Goal: Task Accomplishment & Management: Use online tool/utility

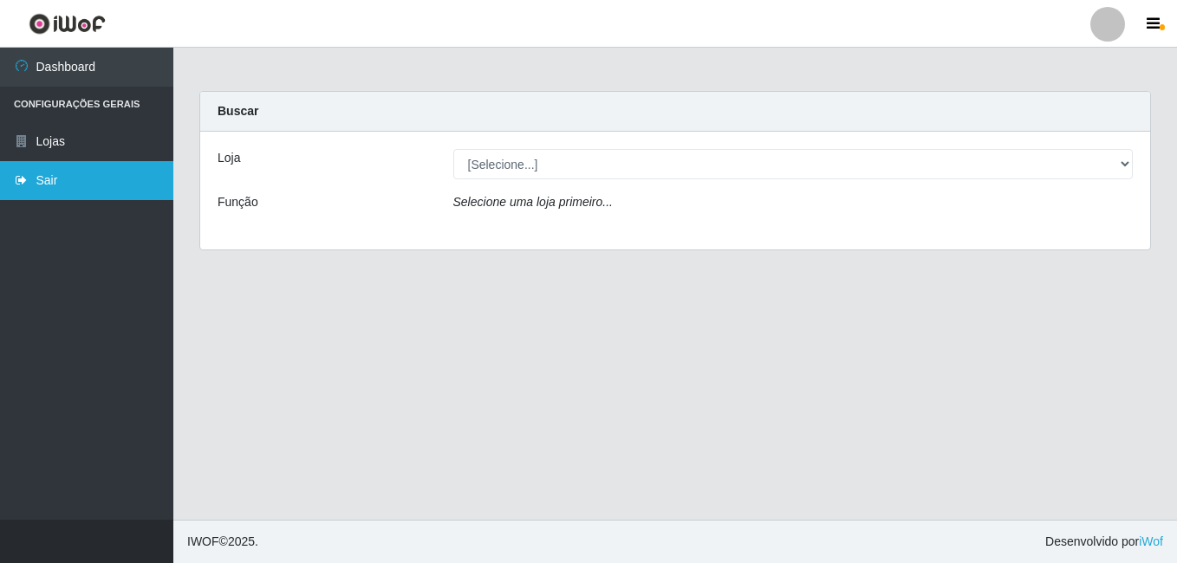
click at [70, 181] on link "Sair" at bounding box center [86, 180] width 173 height 39
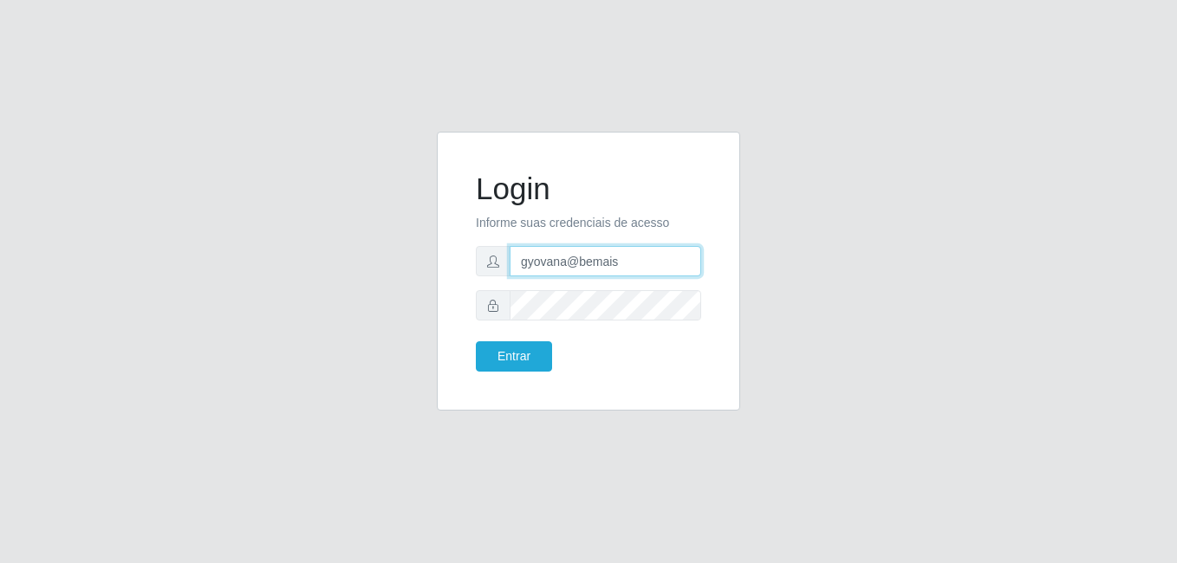
click at [573, 270] on input "gyovana@bemais" at bounding box center [604, 261] width 191 height 30
type input "[PERSON_NAME]"
click at [533, 358] on button "Entrar" at bounding box center [514, 356] width 76 height 30
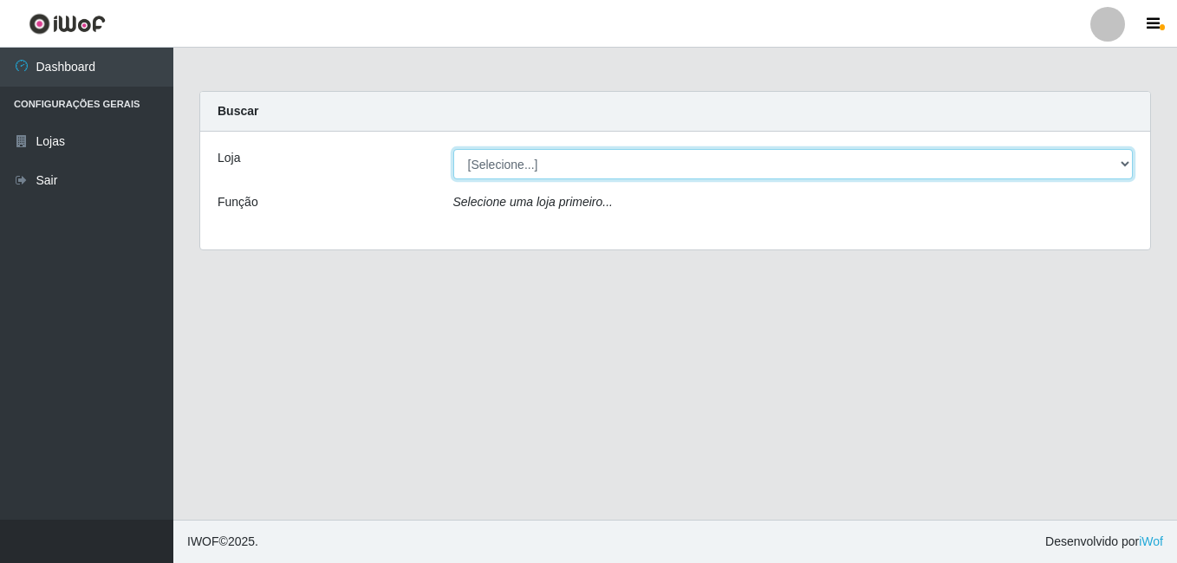
click at [546, 167] on select "[Selecione...] [PERSON_NAME]" at bounding box center [793, 164] width 680 height 30
select select "230"
click at [453, 149] on select "[Selecione...] [PERSON_NAME]" at bounding box center [793, 164] width 680 height 30
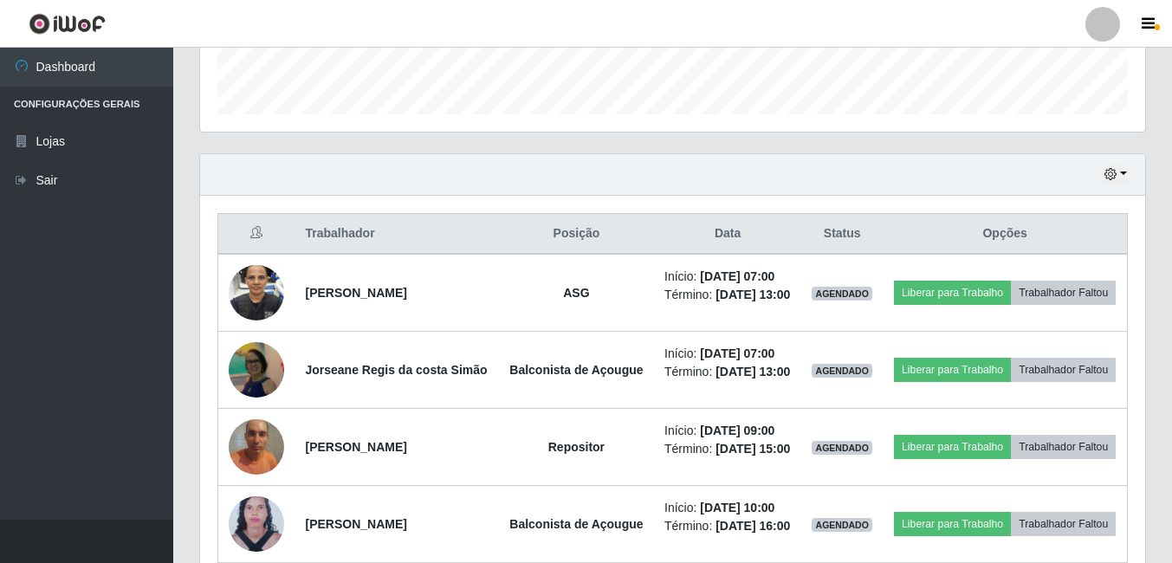
scroll to position [520, 0]
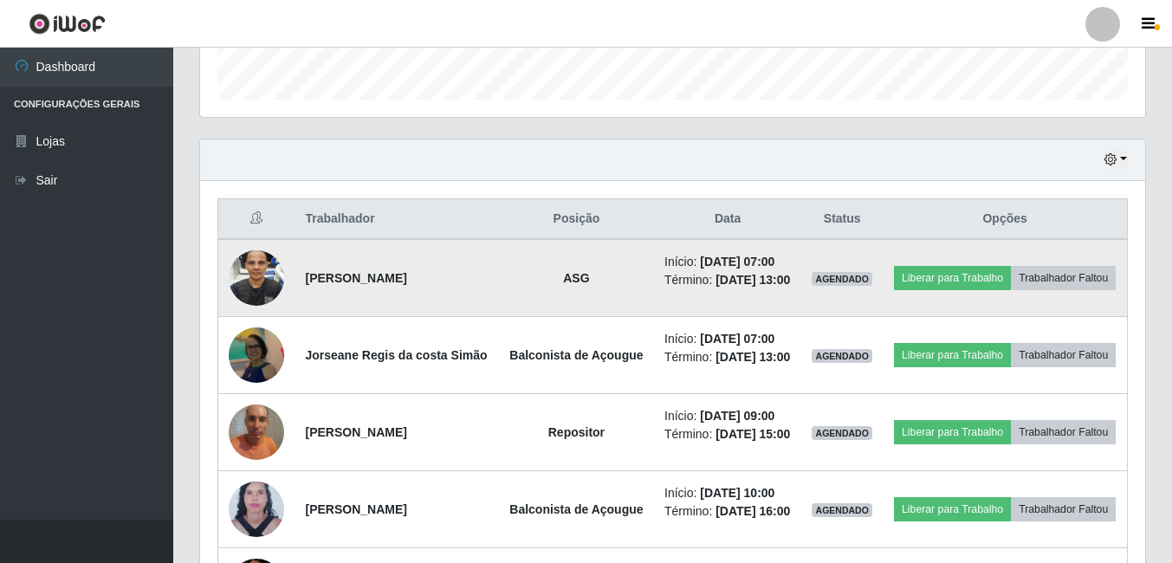
click at [243, 274] on img at bounding box center [256, 278] width 55 height 99
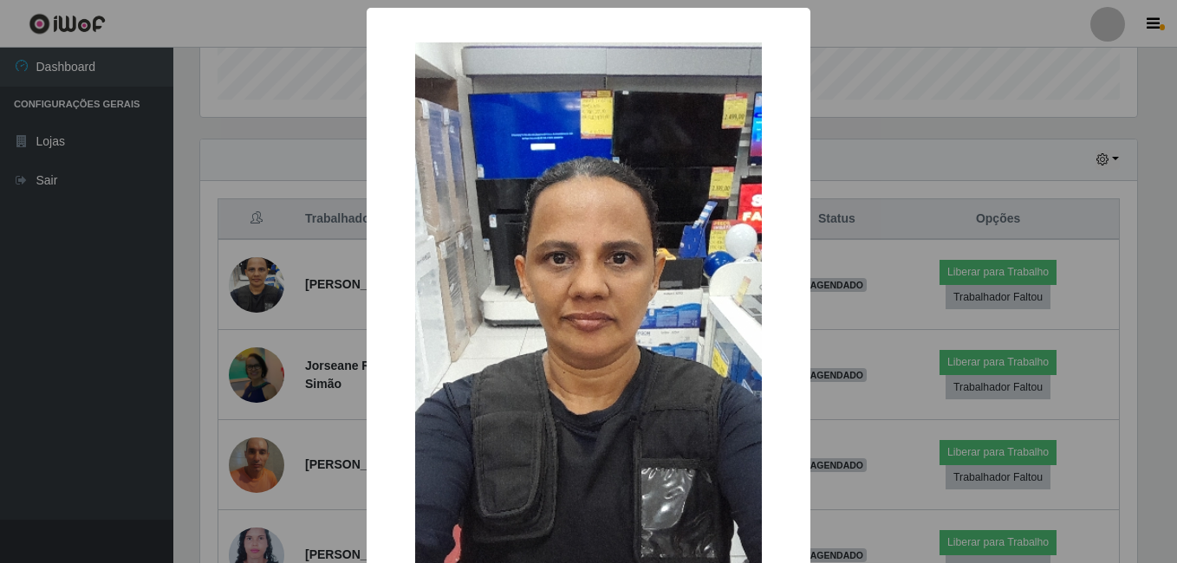
click at [190, 253] on div "× OK Cancel" at bounding box center [588, 281] width 1177 height 563
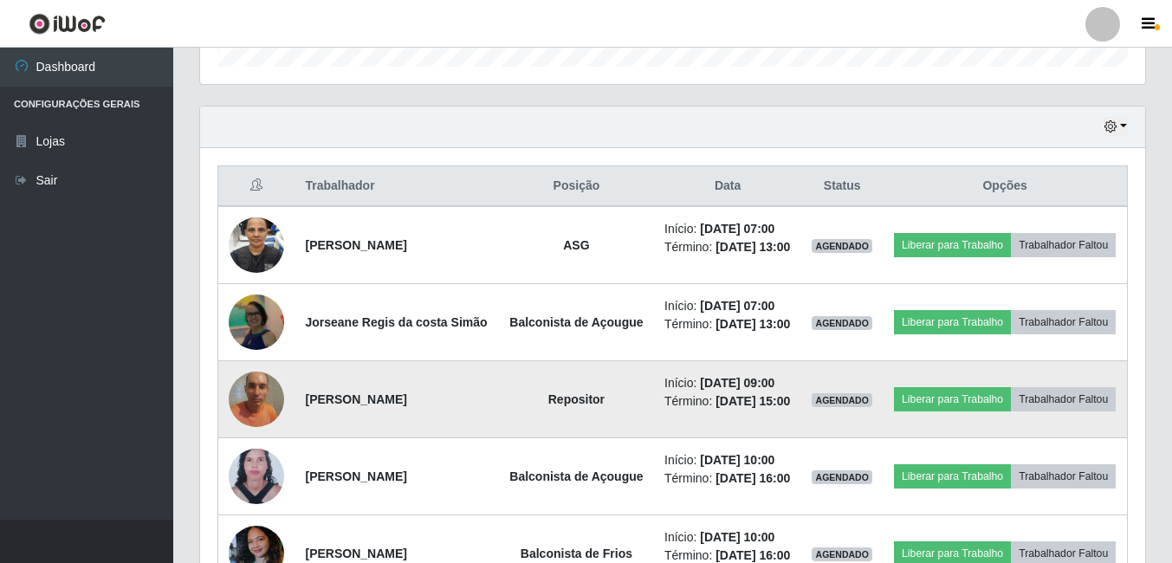
scroll to position [547, 0]
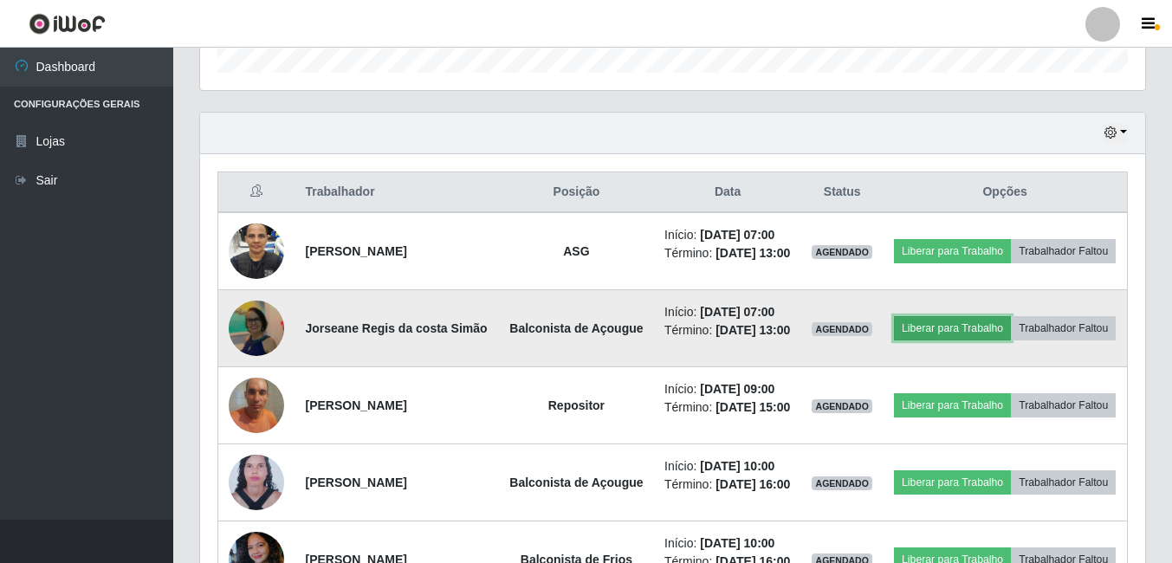
click at [1010, 334] on button "Liberar para Trabalho" at bounding box center [952, 328] width 117 height 24
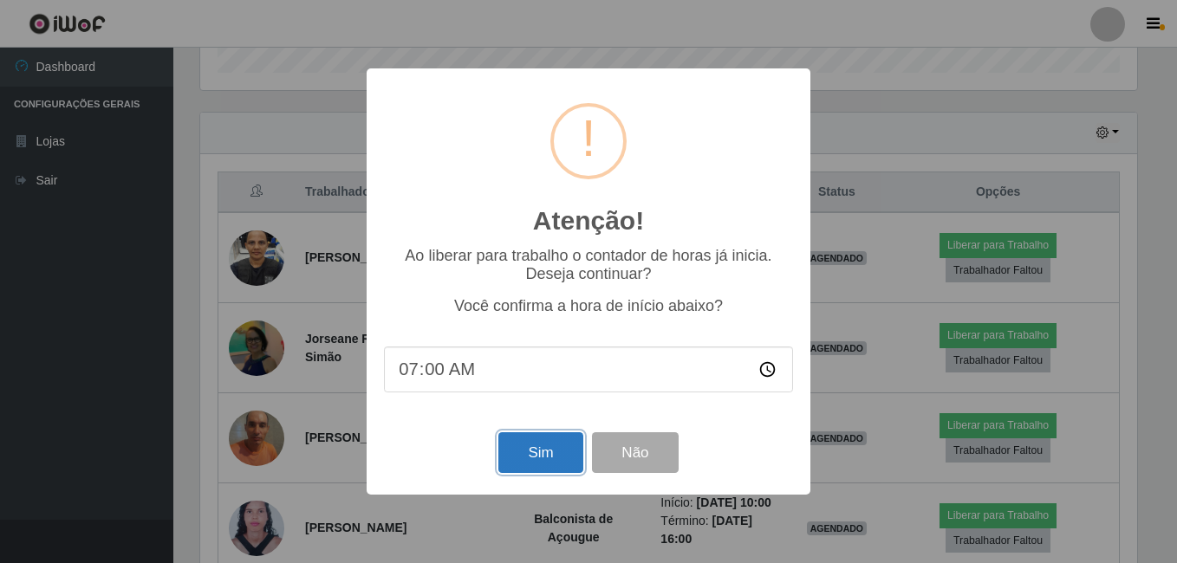
click at [531, 456] on button "Sim" at bounding box center [540, 452] width 84 height 41
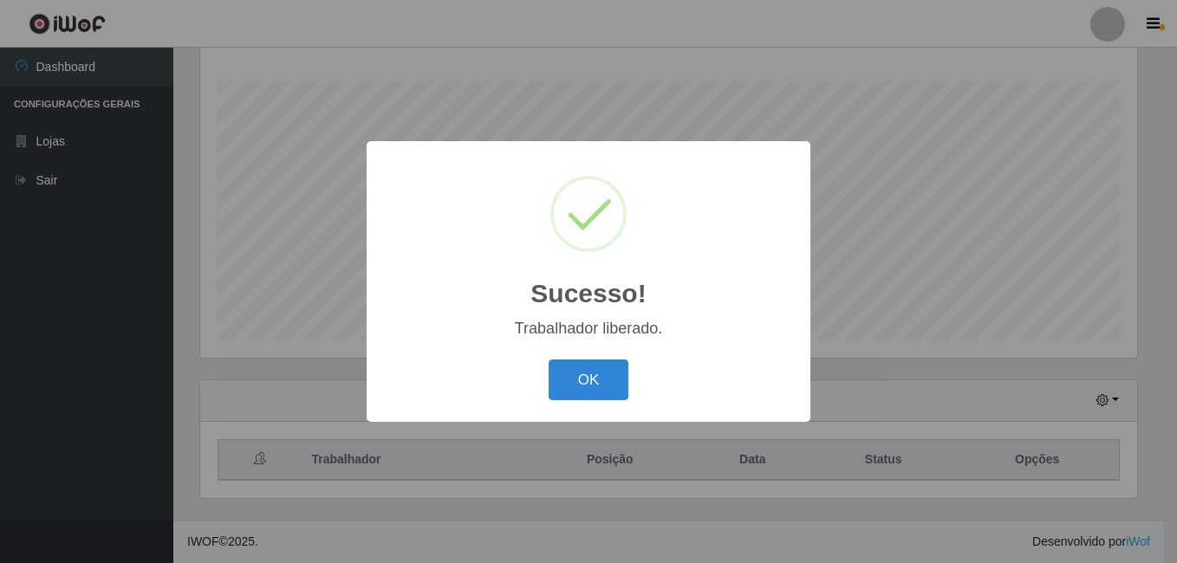
click at [548, 360] on button "OK" at bounding box center [588, 380] width 81 height 41
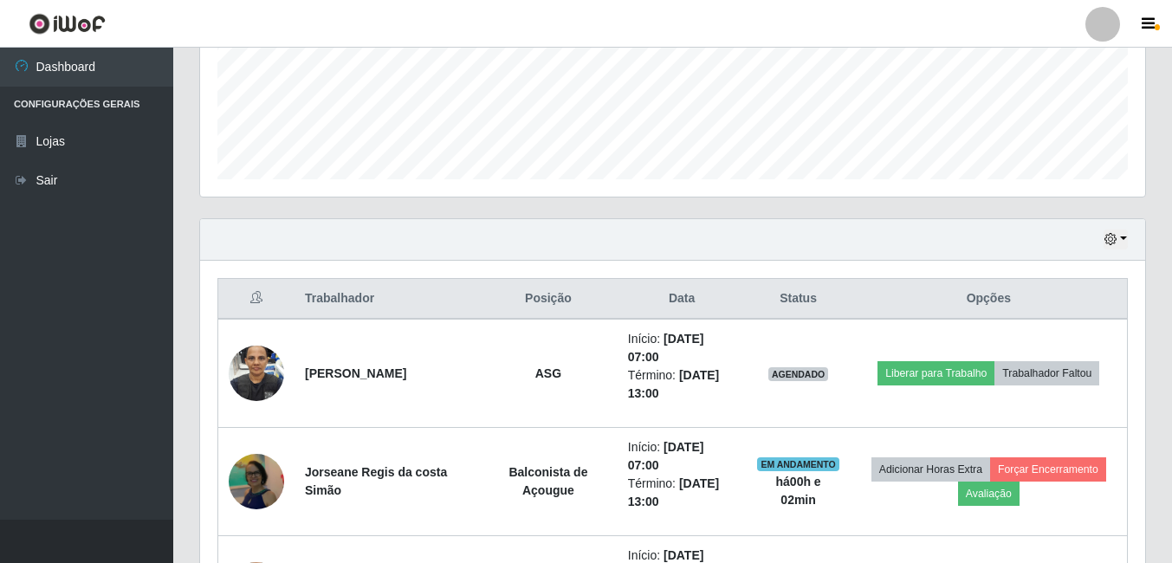
scroll to position [452, 0]
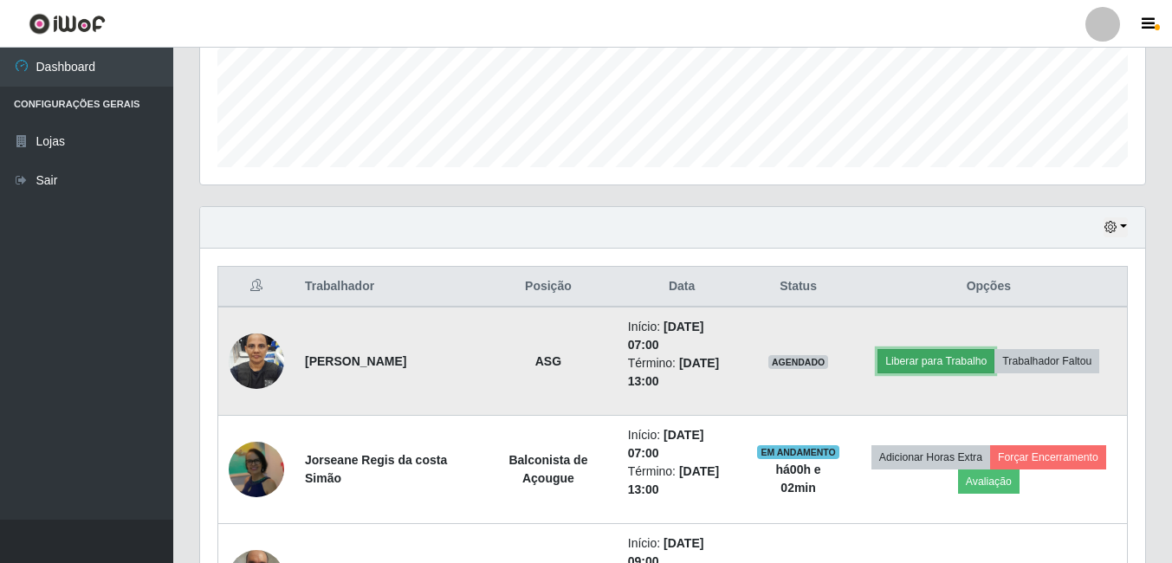
click at [930, 354] on button "Liberar para Trabalho" at bounding box center [936, 361] width 117 height 24
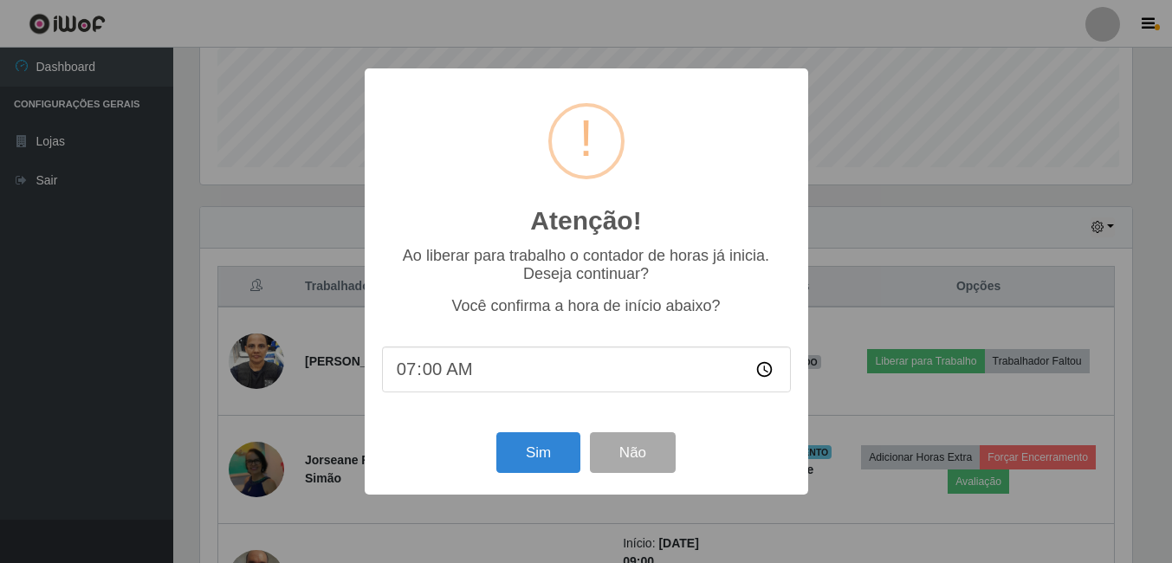
scroll to position [360, 937]
click at [526, 454] on button "Sim" at bounding box center [540, 452] width 84 height 41
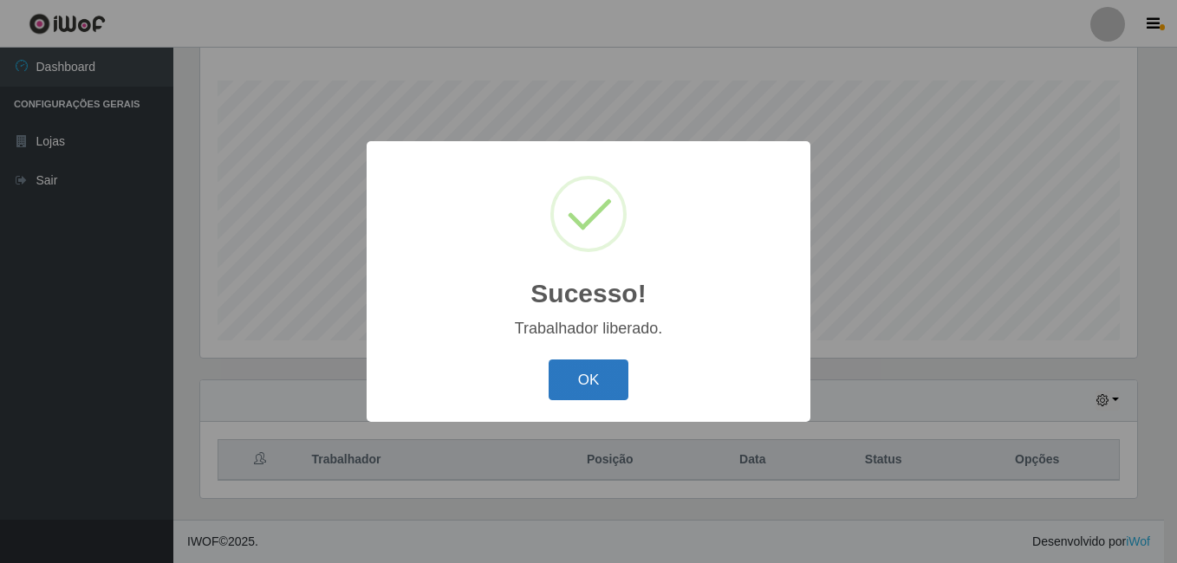
click at [575, 384] on button "OK" at bounding box center [588, 380] width 81 height 41
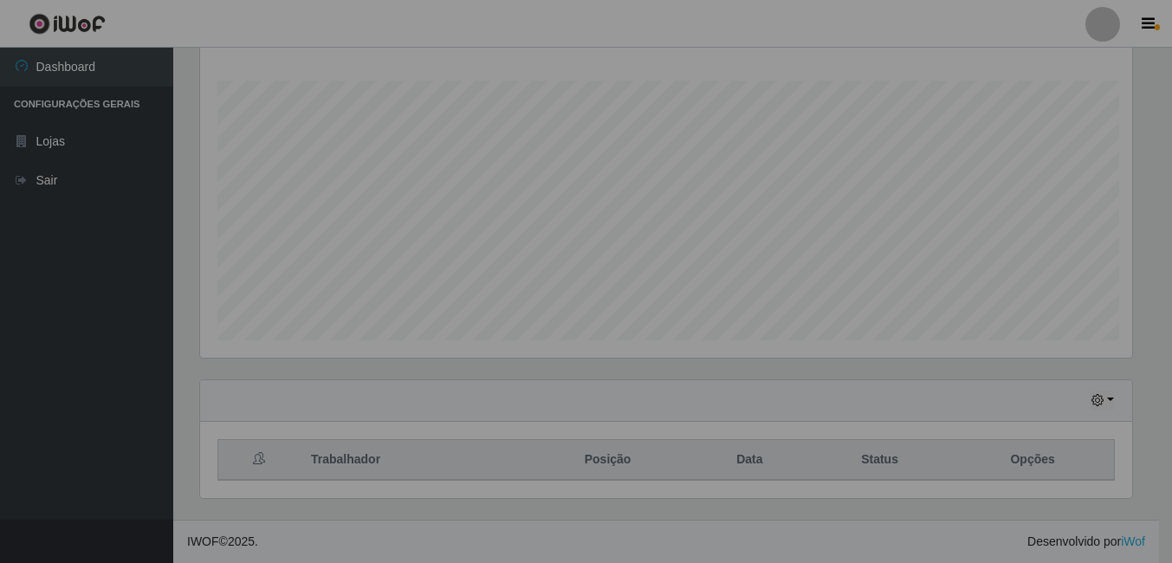
scroll to position [360, 945]
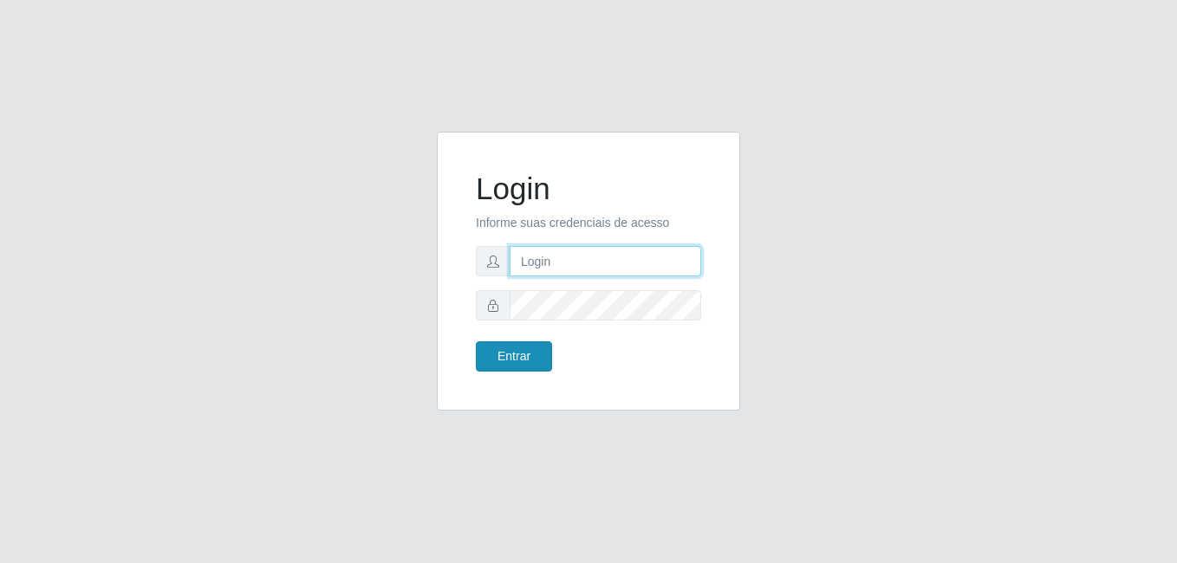
type input "[PERSON_NAME]"
click at [509, 359] on button "Entrar" at bounding box center [514, 356] width 76 height 30
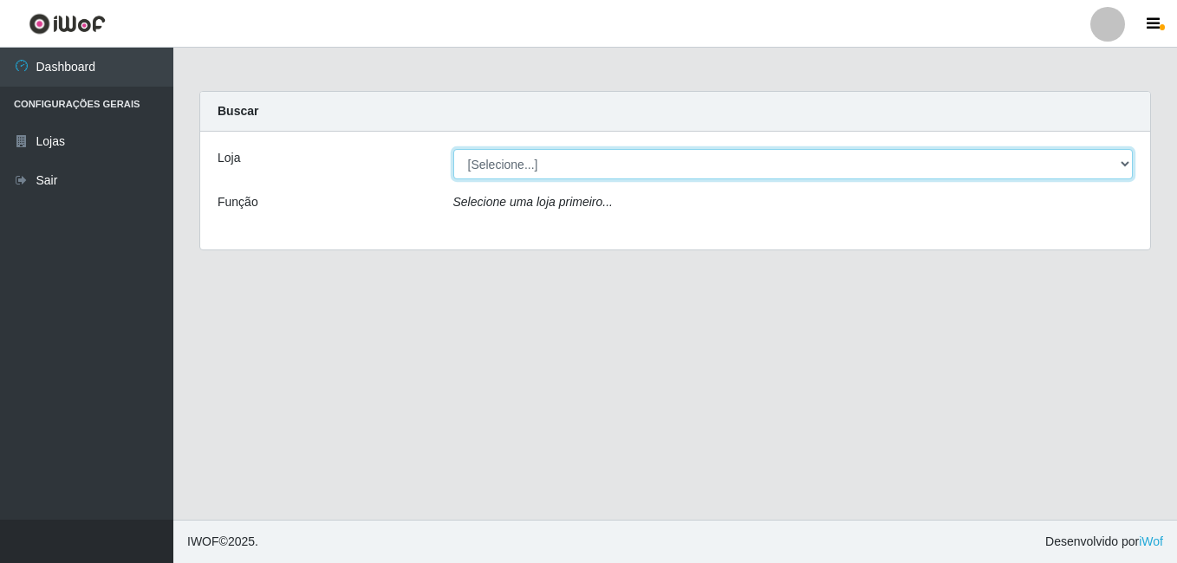
click at [828, 163] on select "[Selecione...] [PERSON_NAME]" at bounding box center [793, 164] width 680 height 30
select select "230"
click at [453, 149] on select "[Selecione...] [PERSON_NAME]" at bounding box center [793, 164] width 680 height 30
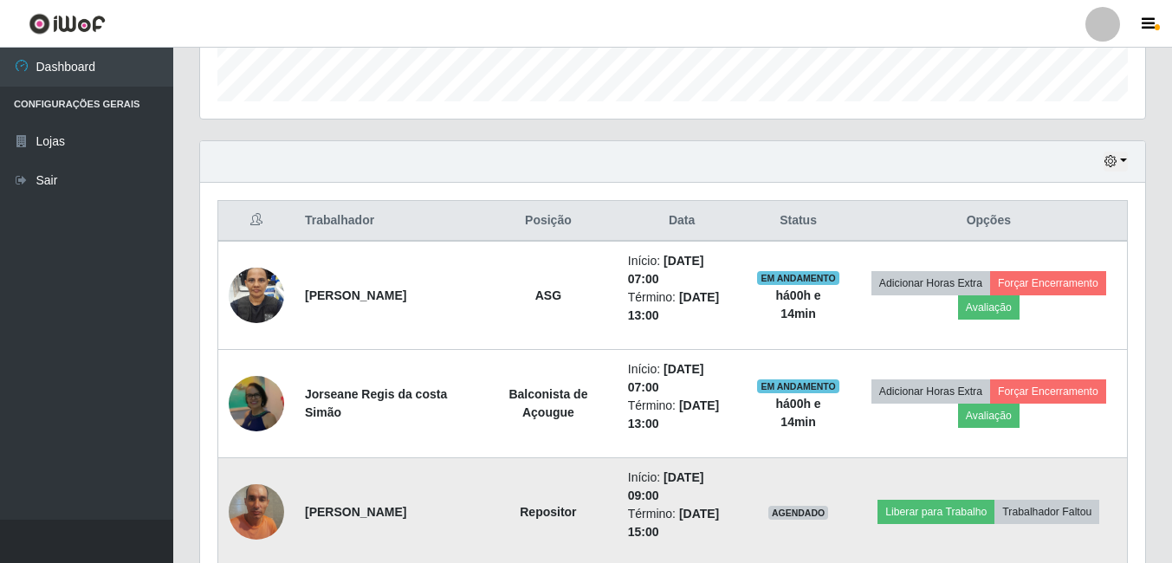
scroll to position [347, 0]
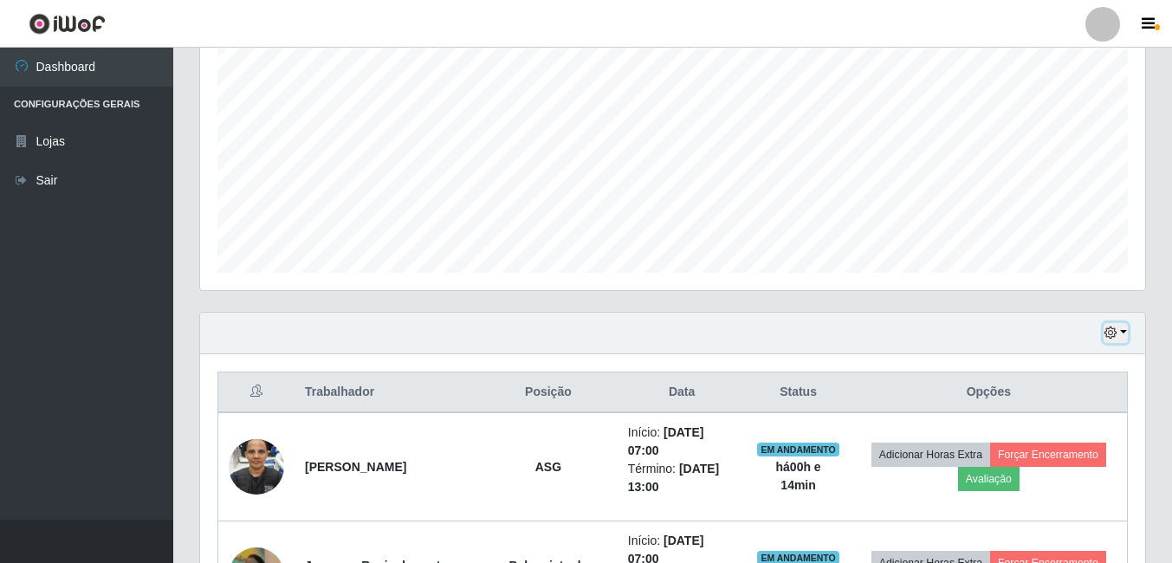
click at [1123, 329] on button "button" at bounding box center [1116, 333] width 24 height 20
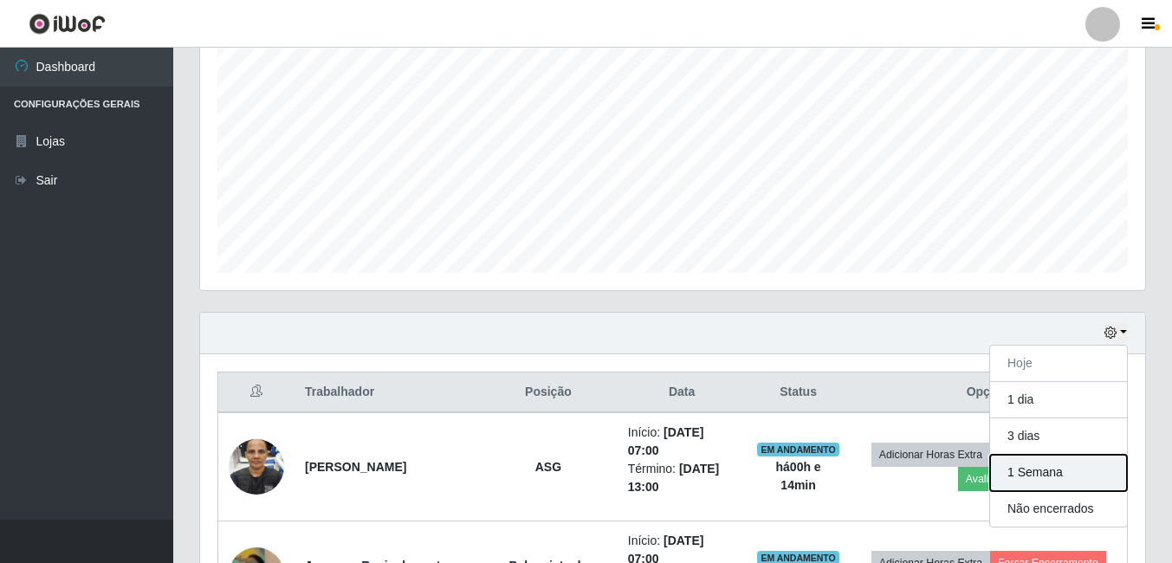
click at [993, 472] on button "1 Semana" at bounding box center [1058, 473] width 137 height 36
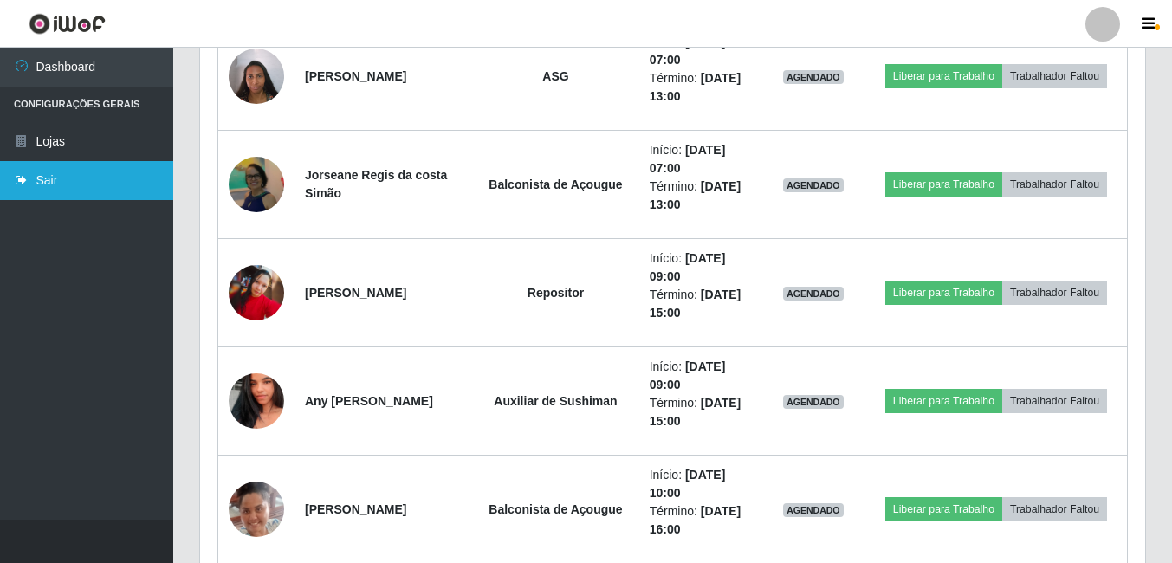
scroll to position [3726, 0]
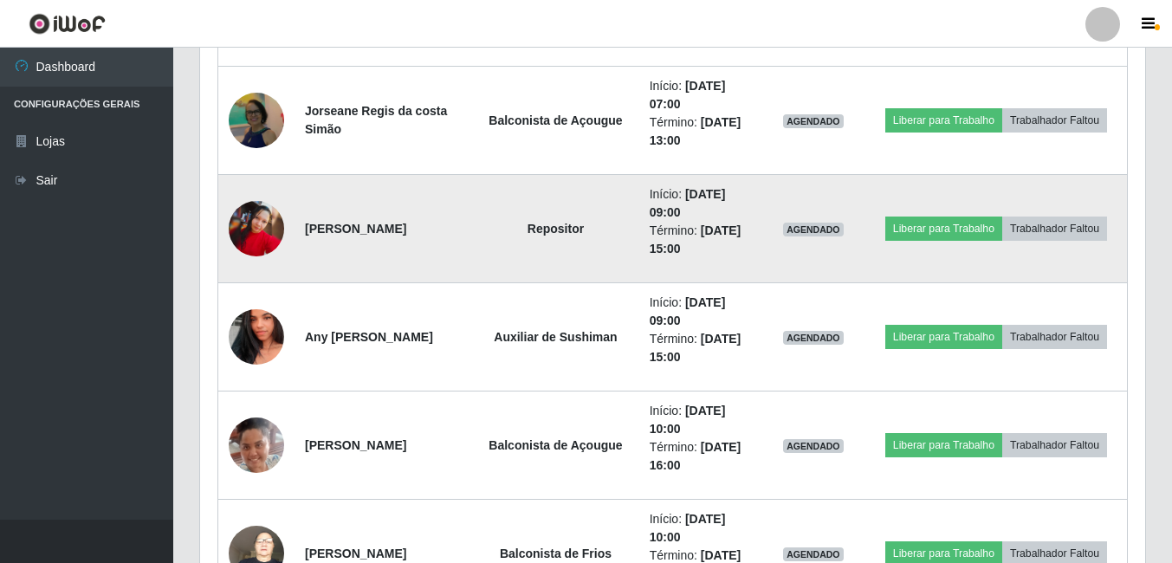
click at [263, 215] on img at bounding box center [256, 228] width 55 height 55
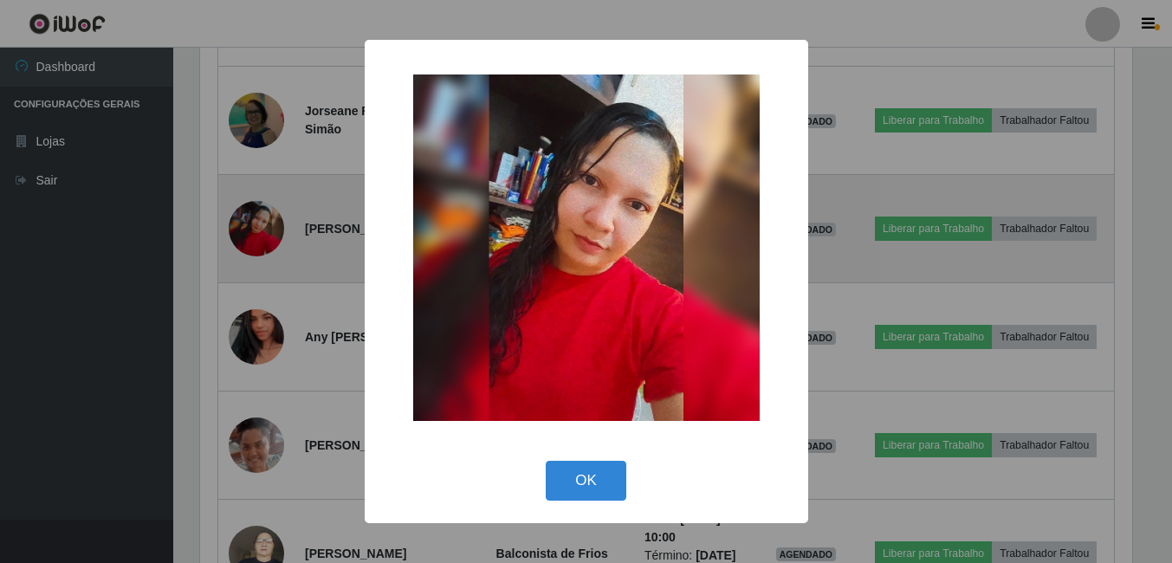
scroll to position [360, 937]
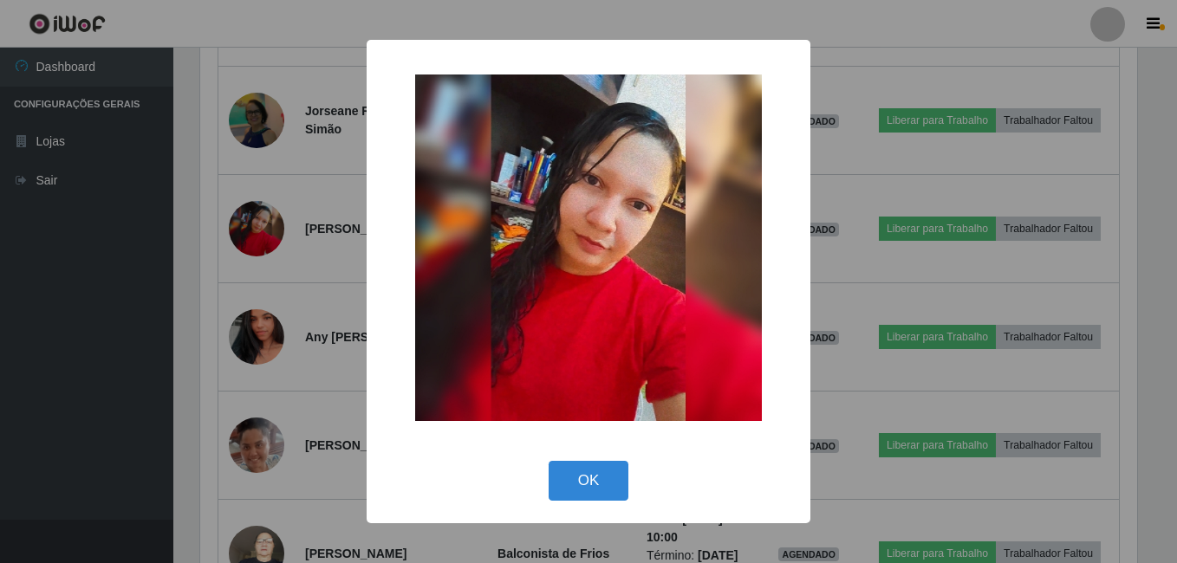
click at [179, 312] on div "× OK Cancel" at bounding box center [588, 281] width 1177 height 563
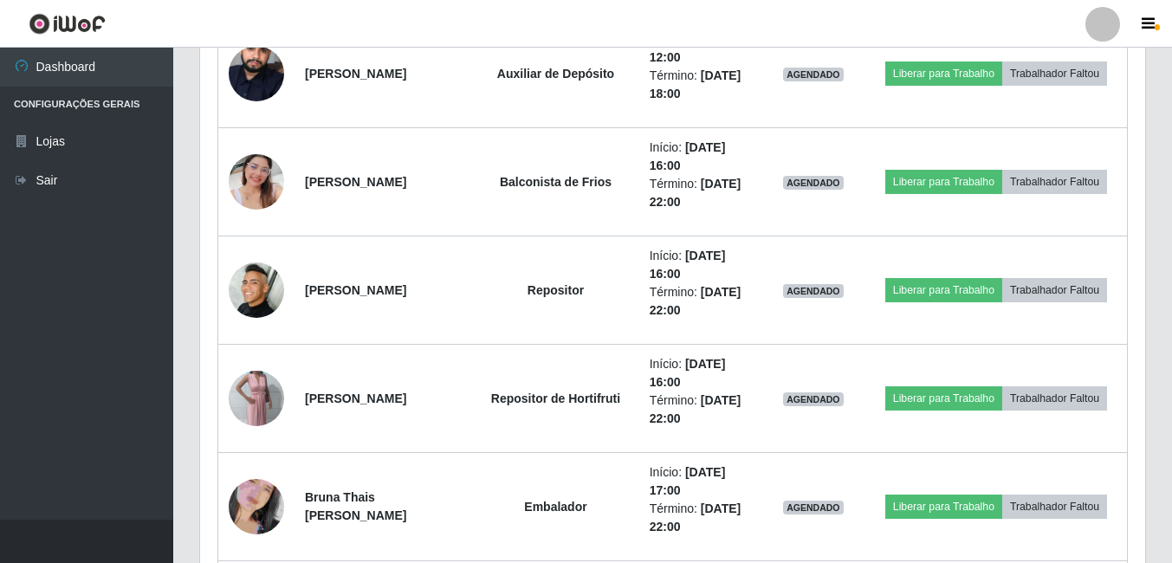
scroll to position [4506, 0]
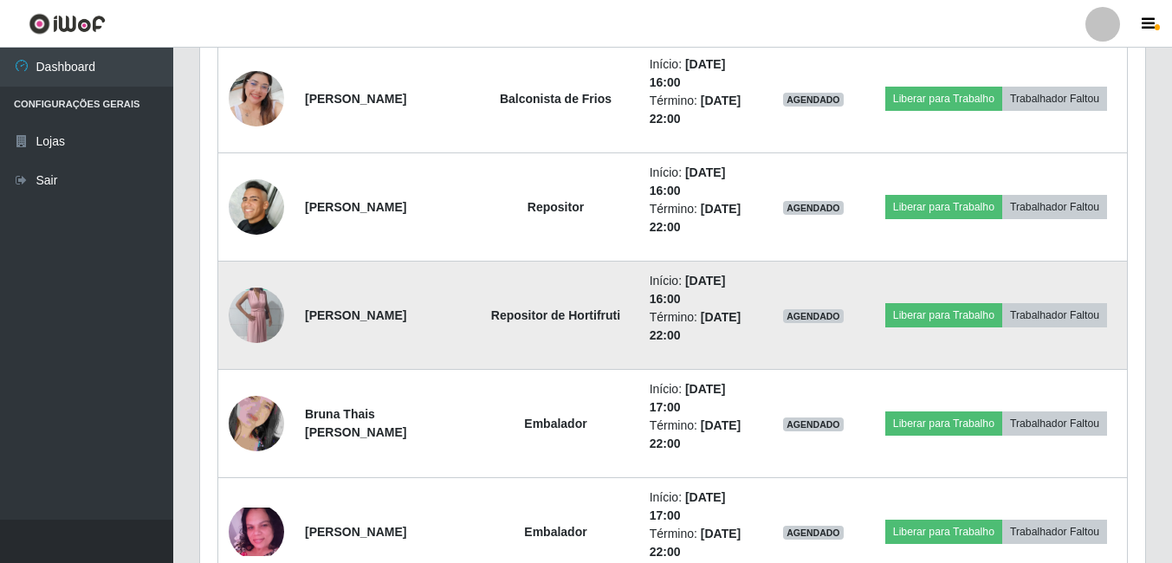
click at [242, 290] on td at bounding box center [256, 316] width 77 height 108
click at [242, 298] on img at bounding box center [256, 315] width 55 height 99
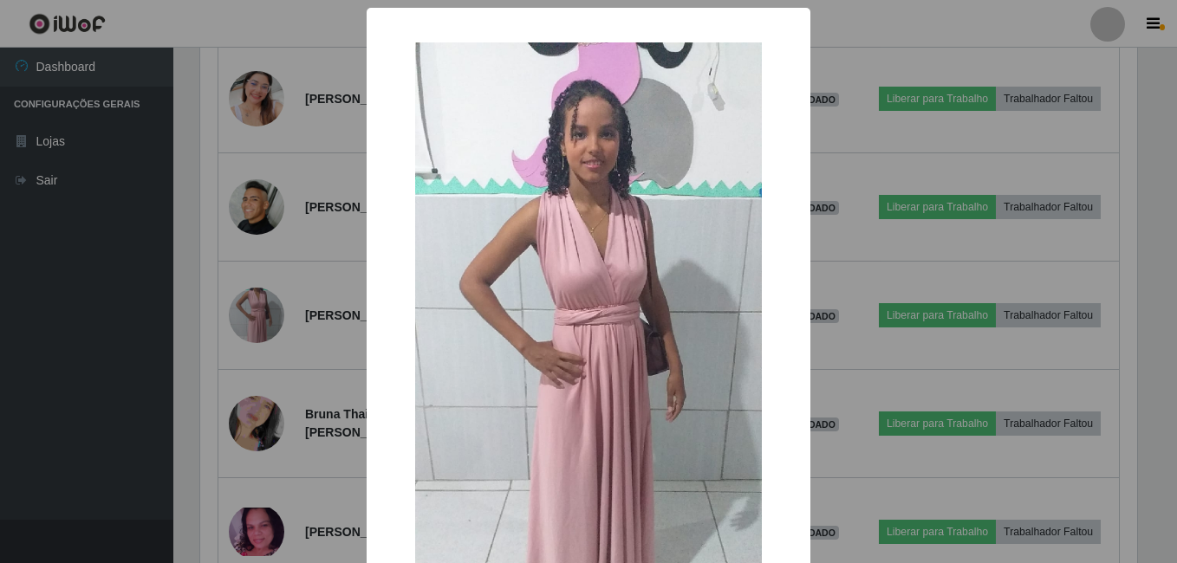
click at [200, 323] on div "× OK Cancel" at bounding box center [588, 281] width 1177 height 563
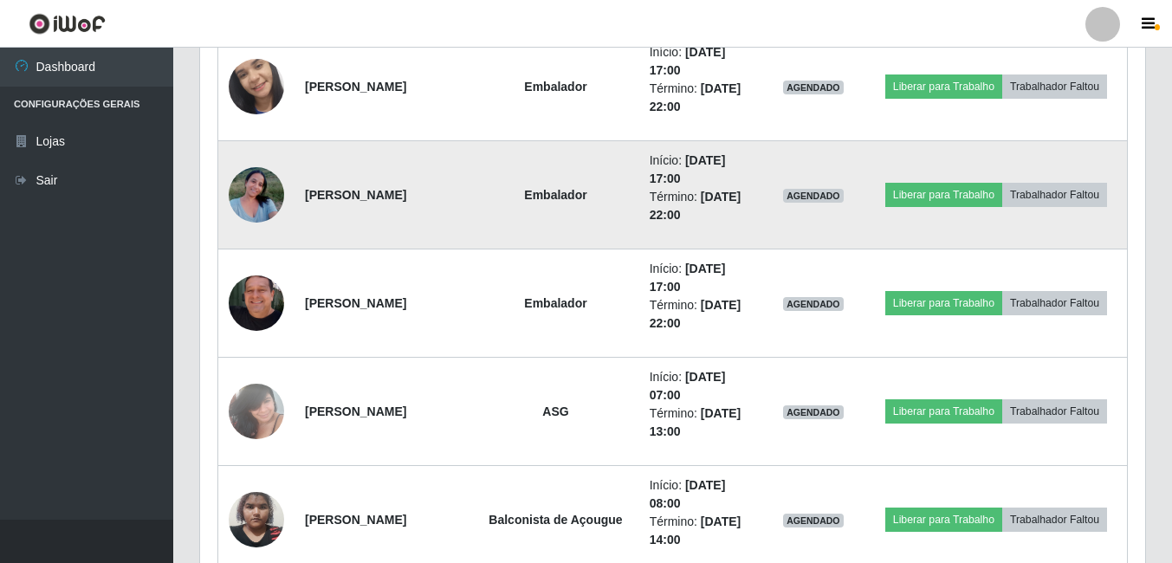
scroll to position [5112, 0]
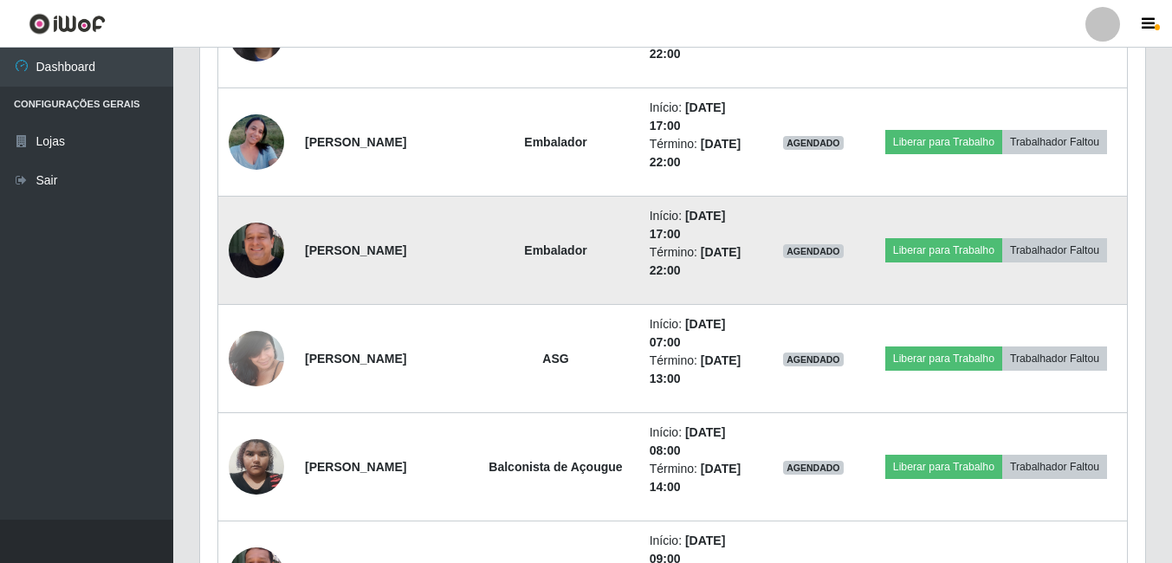
click at [264, 248] on img at bounding box center [256, 250] width 55 height 99
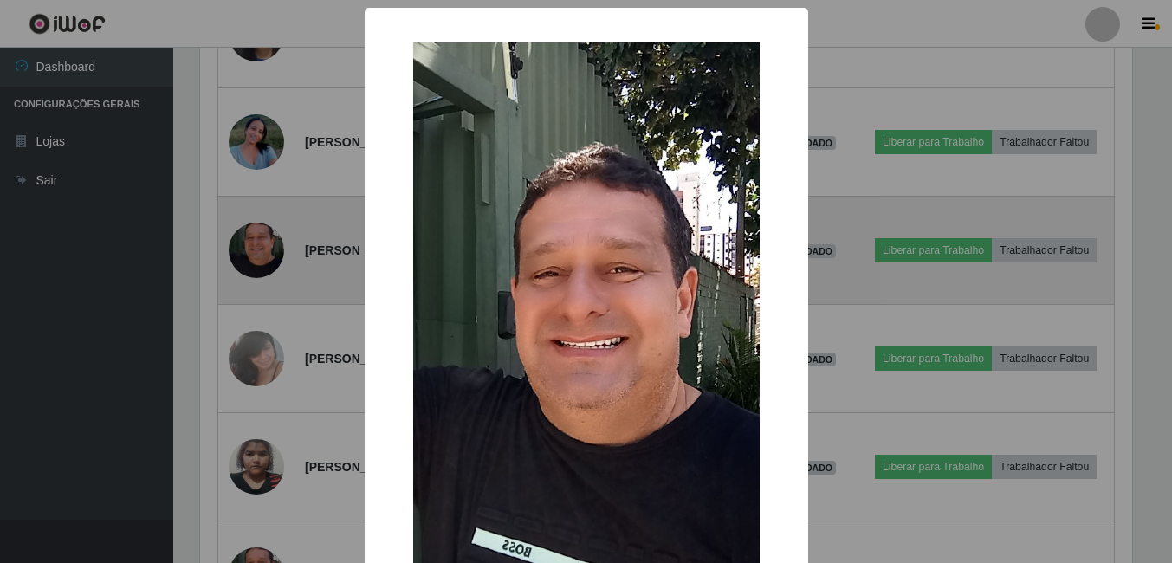
scroll to position [360, 937]
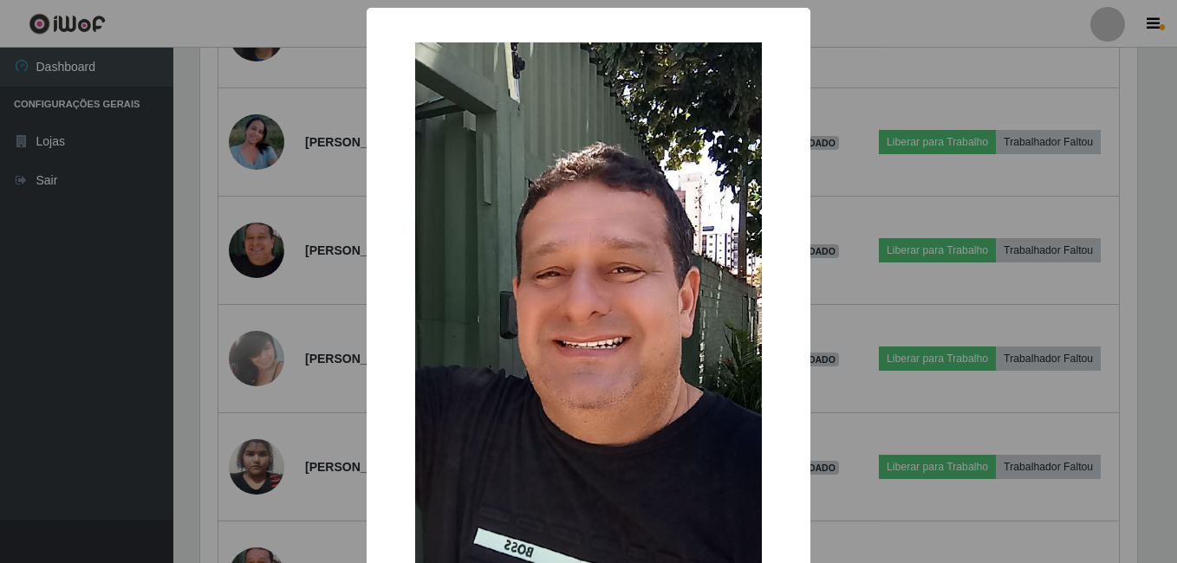
click at [219, 292] on div "× OK Cancel" at bounding box center [588, 281] width 1177 height 563
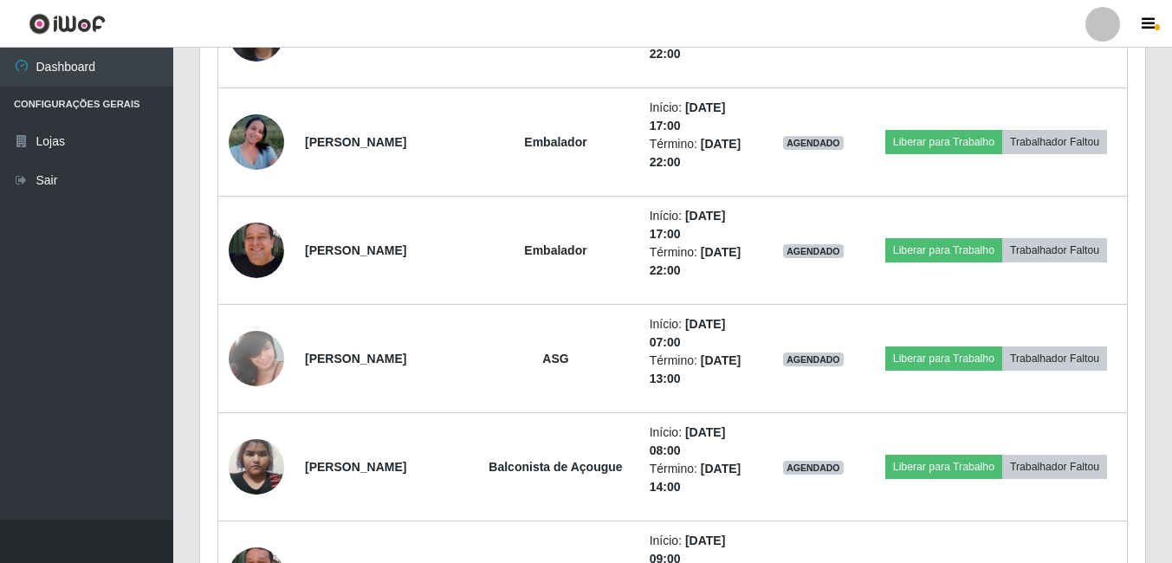
scroll to position [360, 945]
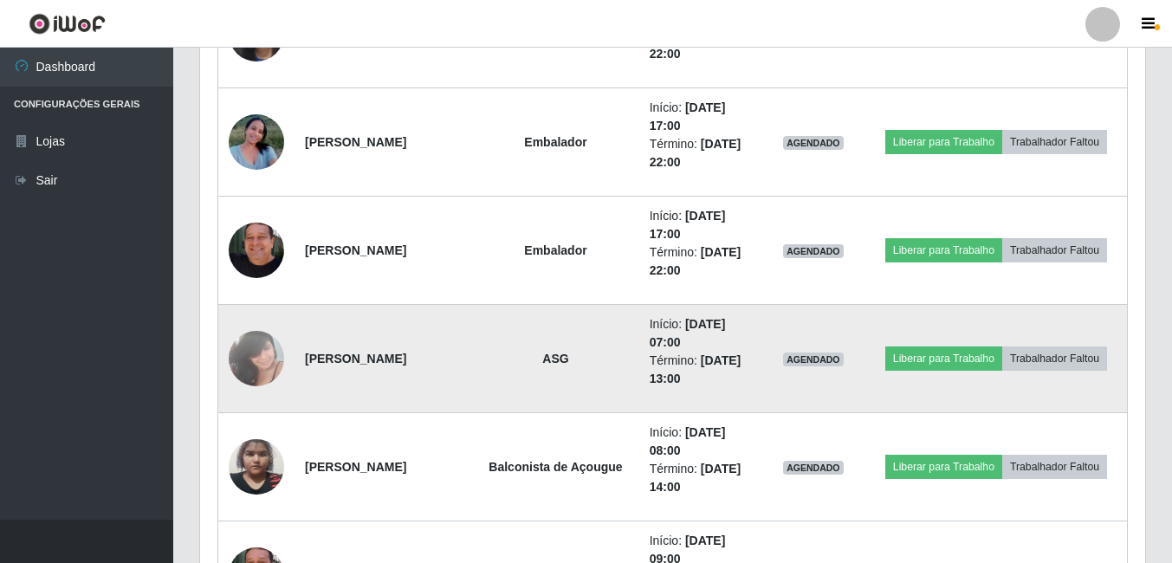
click at [243, 354] on img at bounding box center [256, 358] width 55 height 74
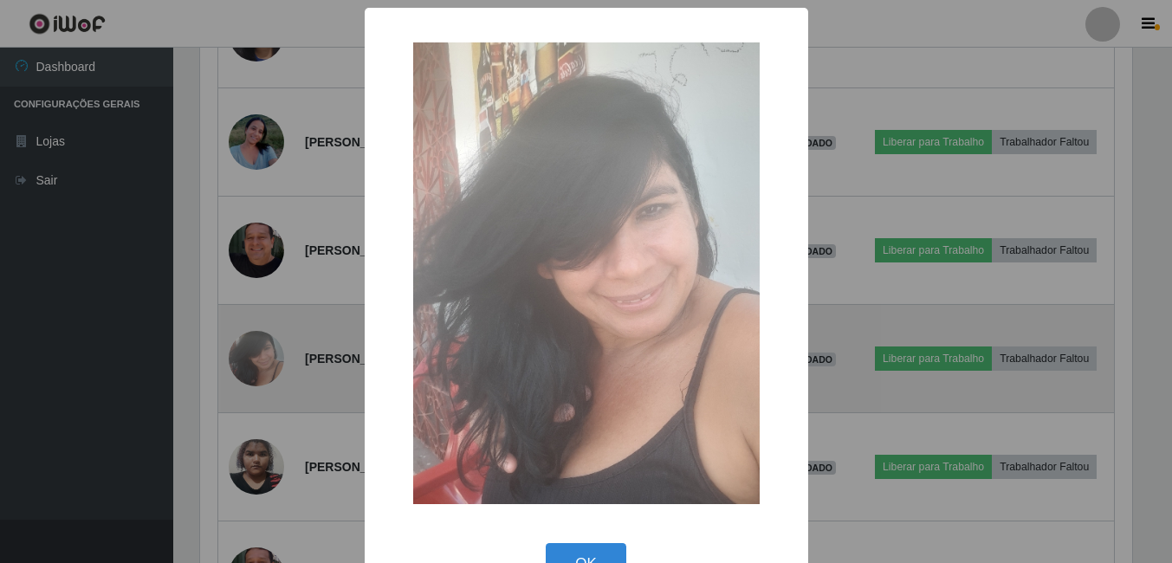
scroll to position [360, 937]
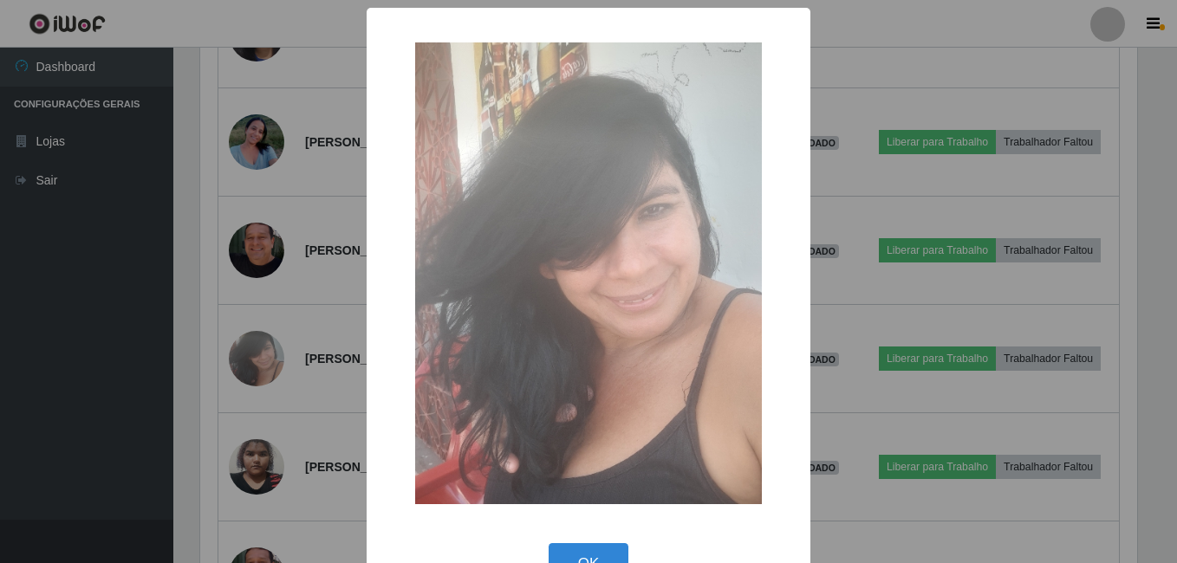
click at [216, 362] on div "× OK Cancel" at bounding box center [588, 281] width 1177 height 563
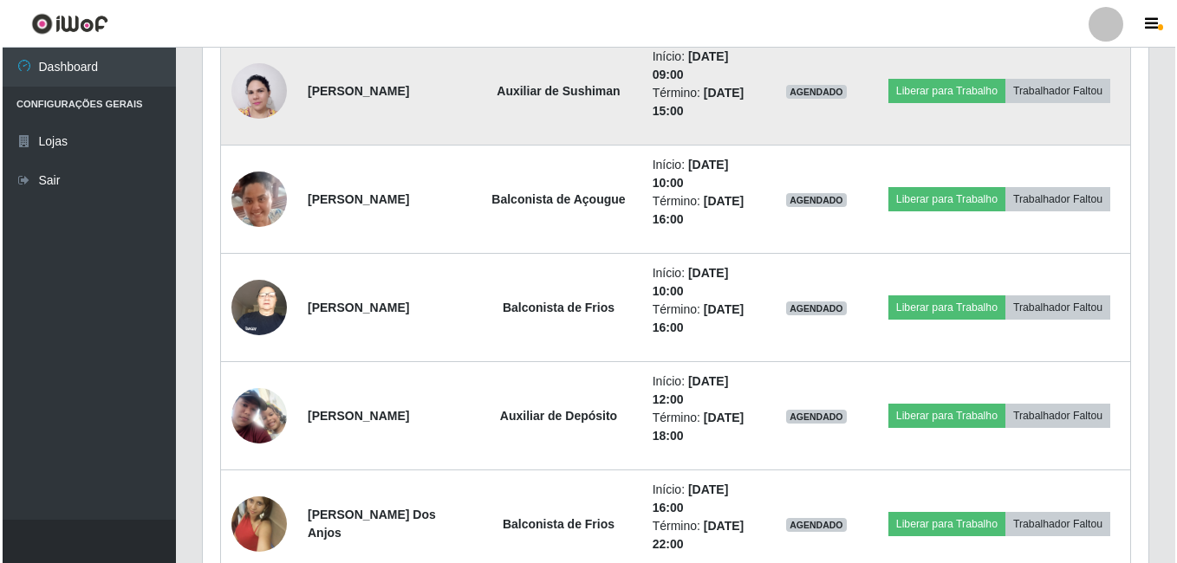
scroll to position [0, 0]
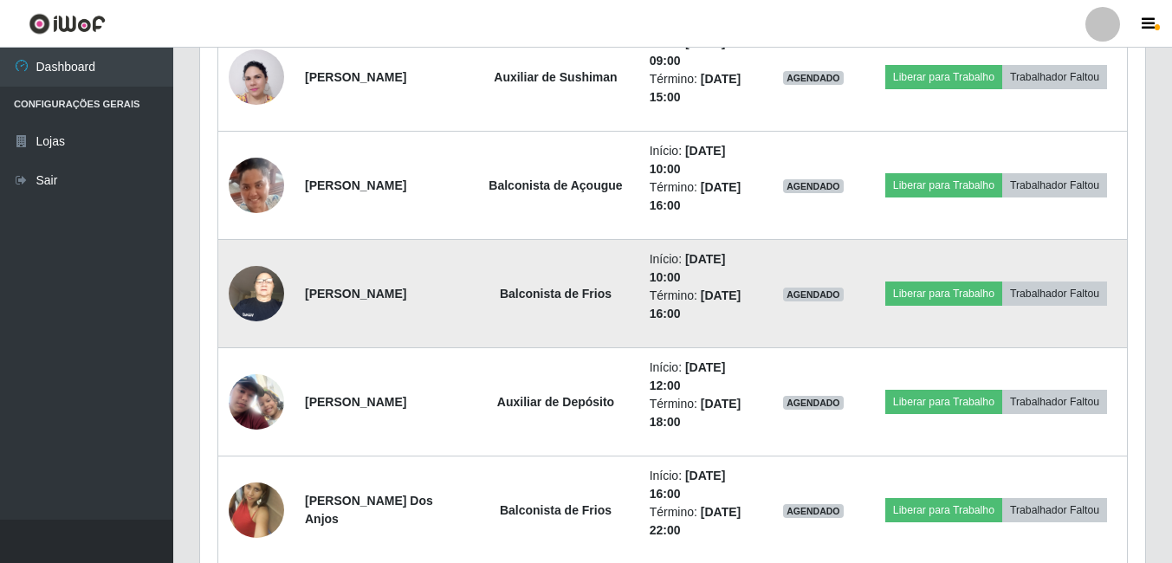
click at [260, 306] on img at bounding box center [256, 293] width 55 height 74
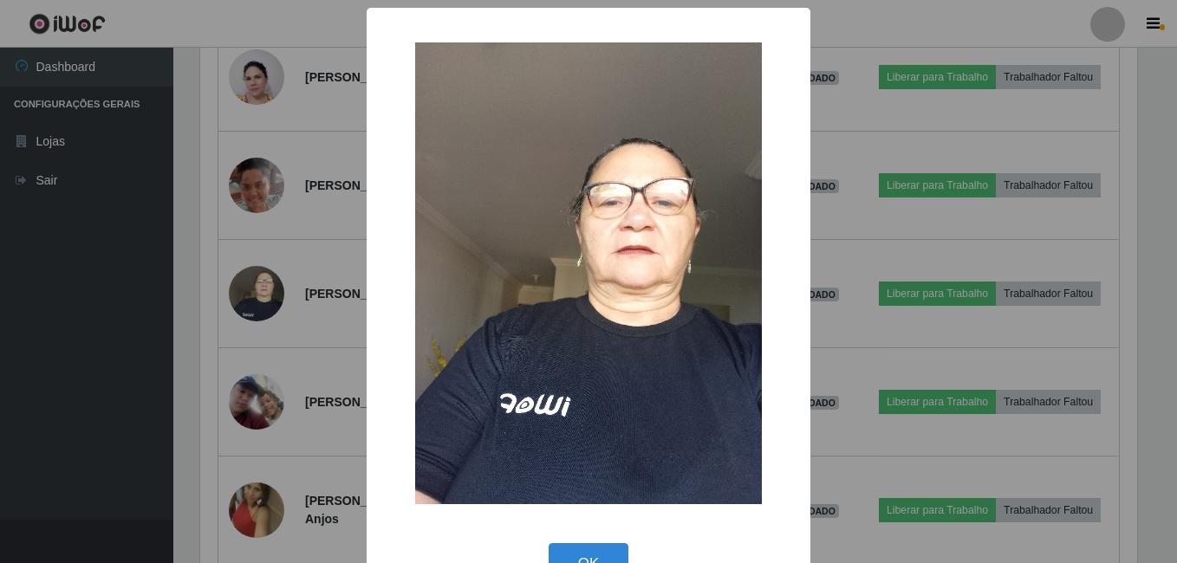
click at [226, 324] on div "× OK Cancel" at bounding box center [588, 281] width 1177 height 563
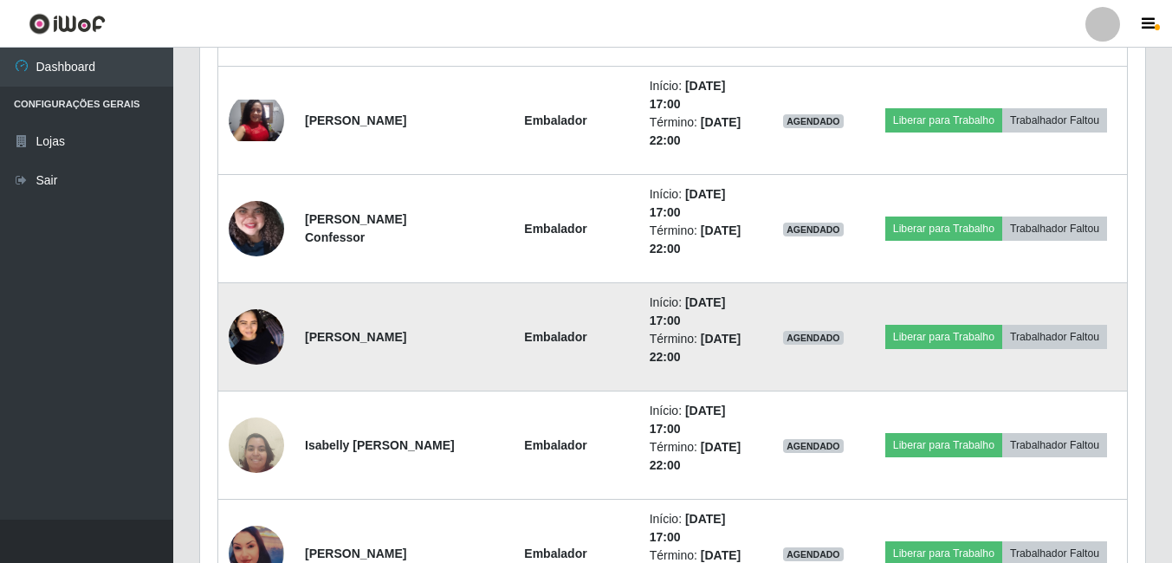
click at [234, 320] on img at bounding box center [256, 337] width 55 height 74
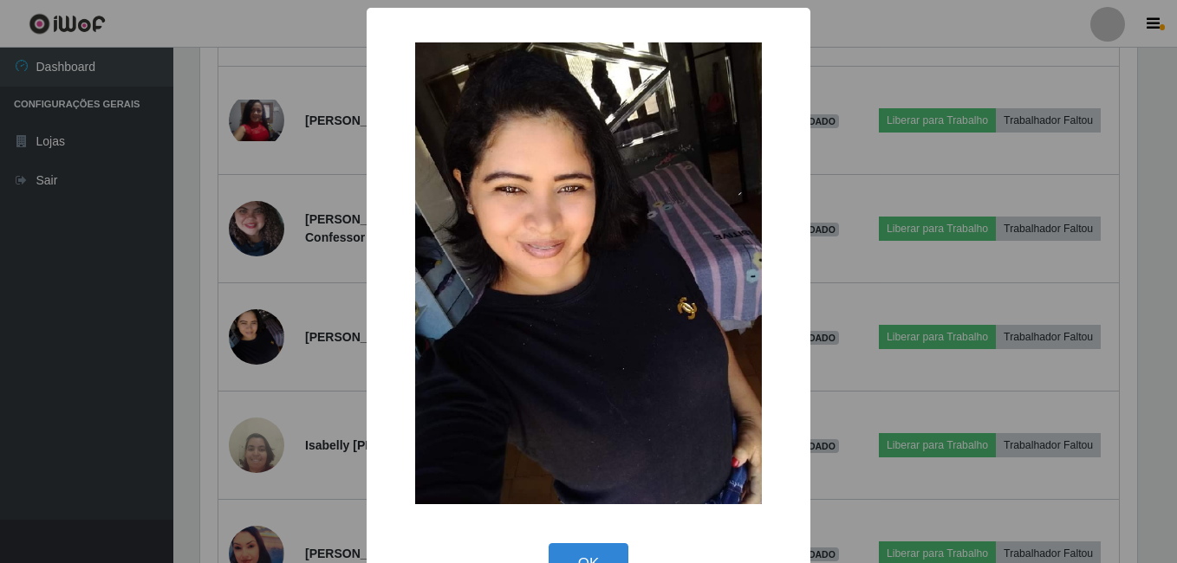
click at [218, 356] on div "× OK Cancel" at bounding box center [588, 281] width 1177 height 563
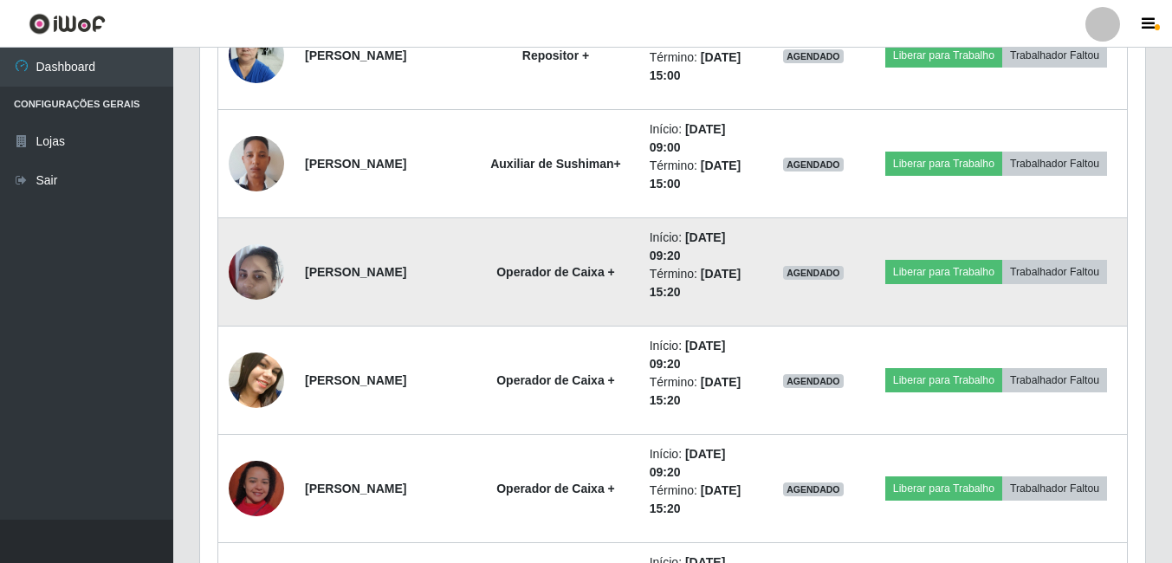
click at [263, 264] on img at bounding box center [256, 272] width 55 height 74
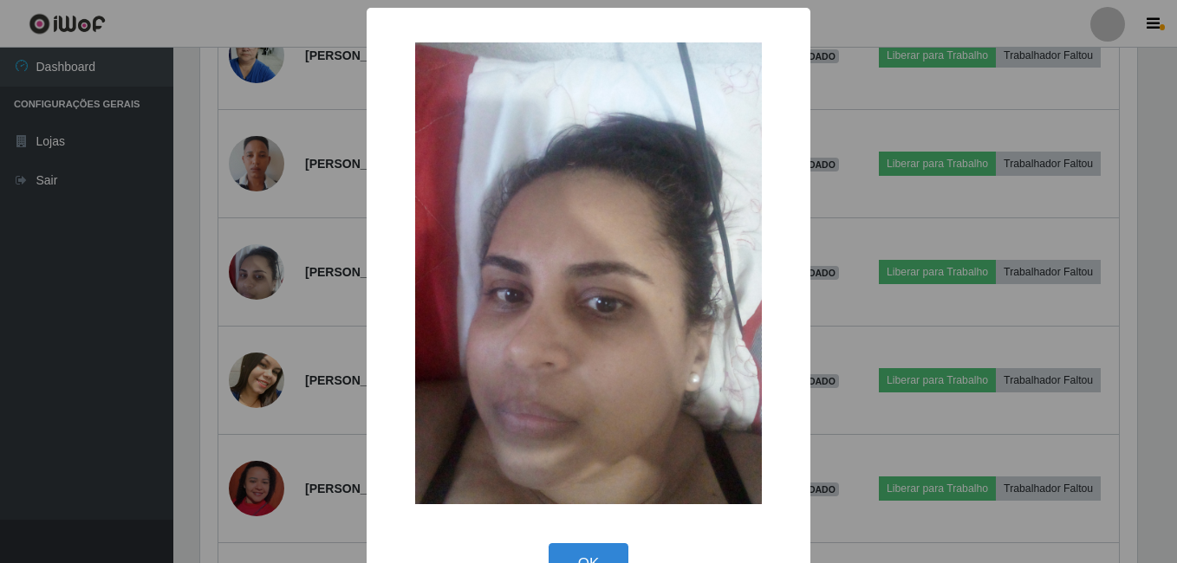
click at [243, 302] on div "× OK Cancel" at bounding box center [588, 281] width 1177 height 563
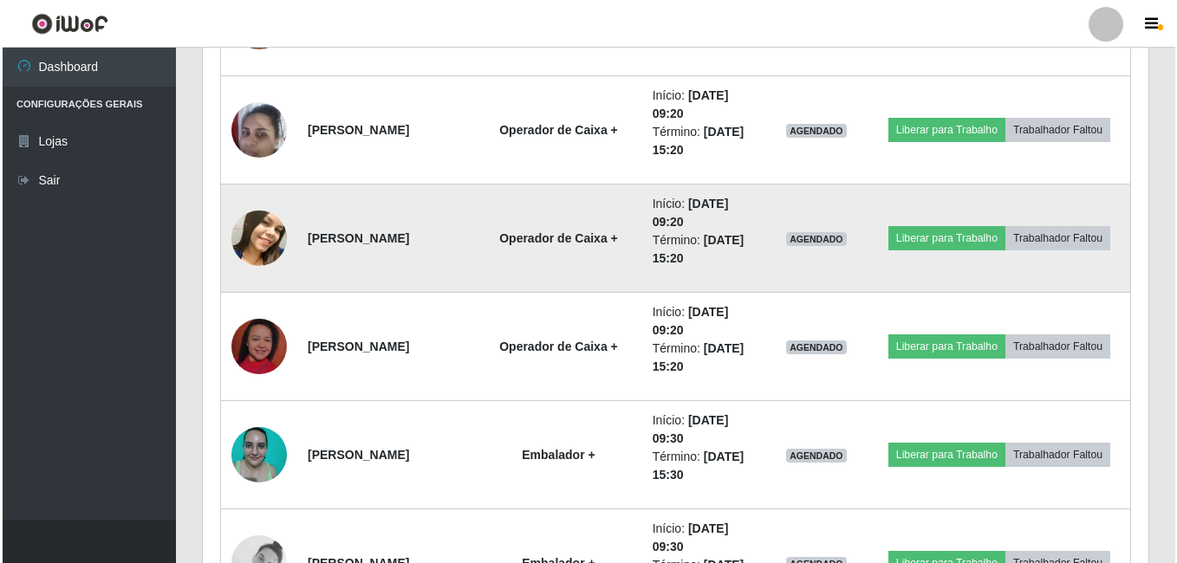
scroll to position [10138, 0]
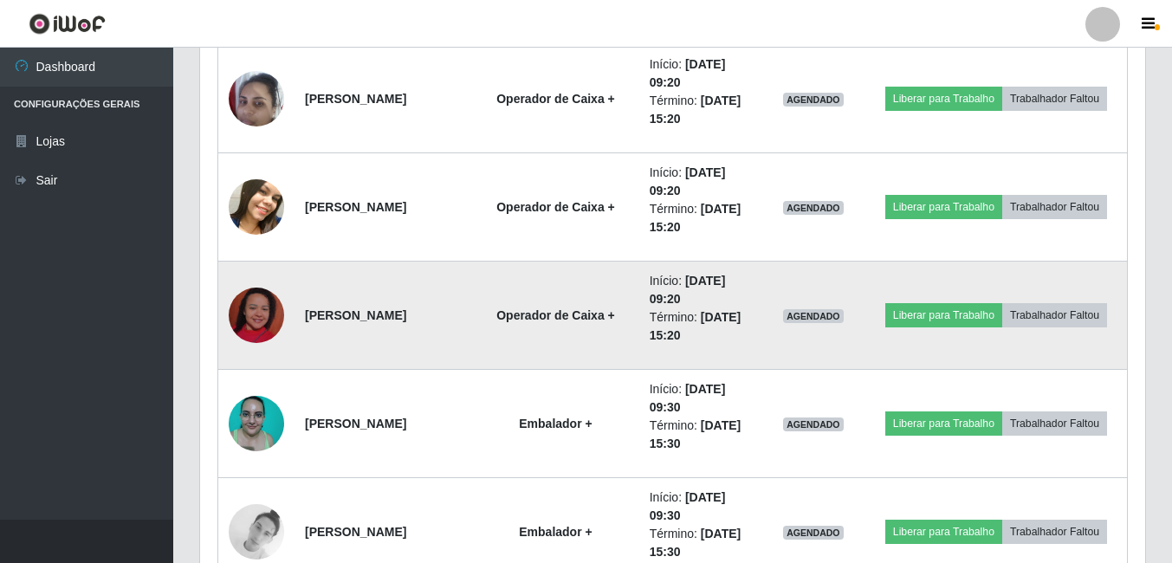
click at [255, 320] on img at bounding box center [256, 315] width 55 height 99
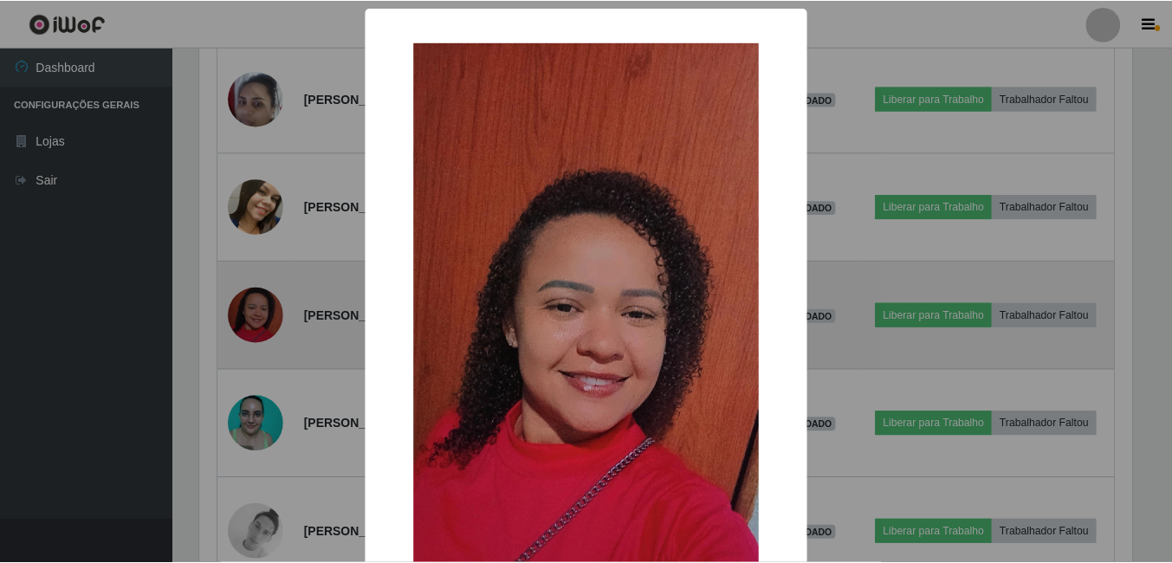
scroll to position [360, 937]
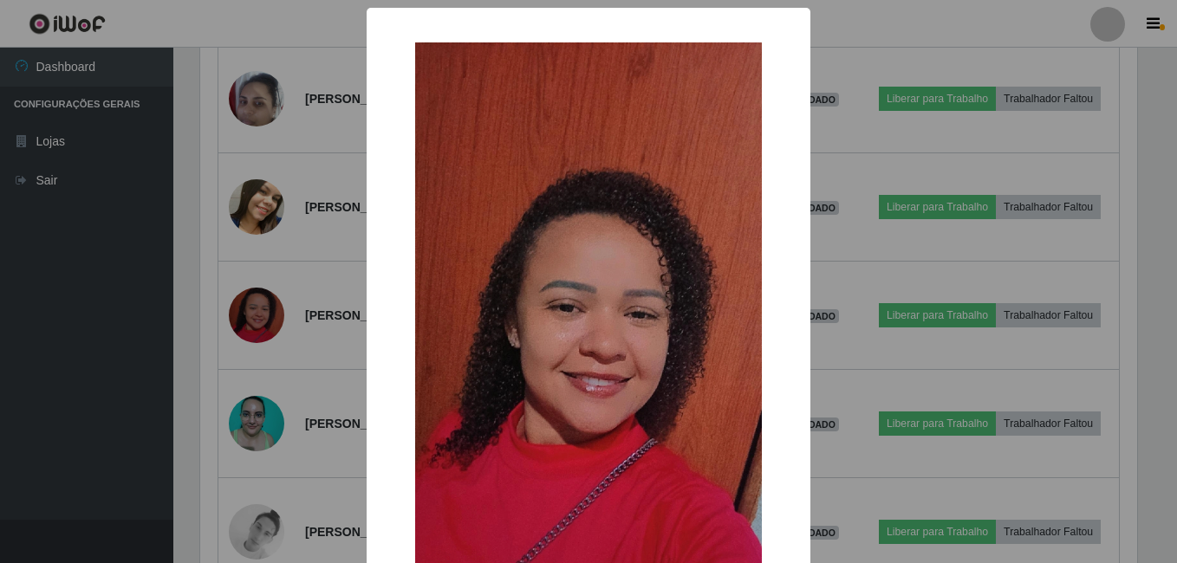
click at [211, 352] on div "× OK Cancel" at bounding box center [588, 281] width 1177 height 563
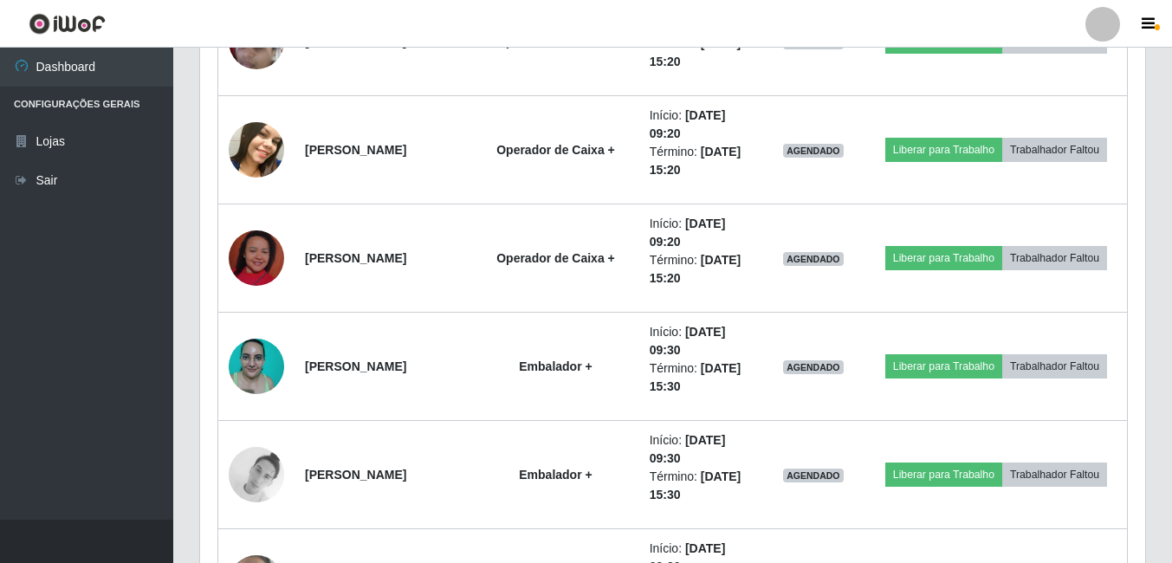
scroll to position [10224, 0]
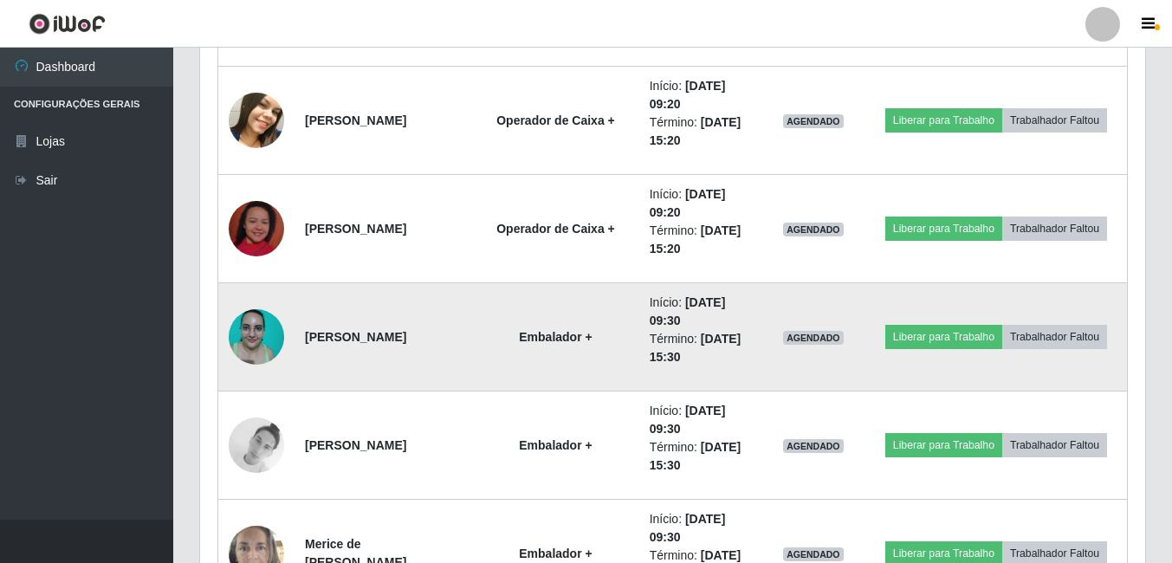
click at [250, 333] on img at bounding box center [256, 337] width 55 height 74
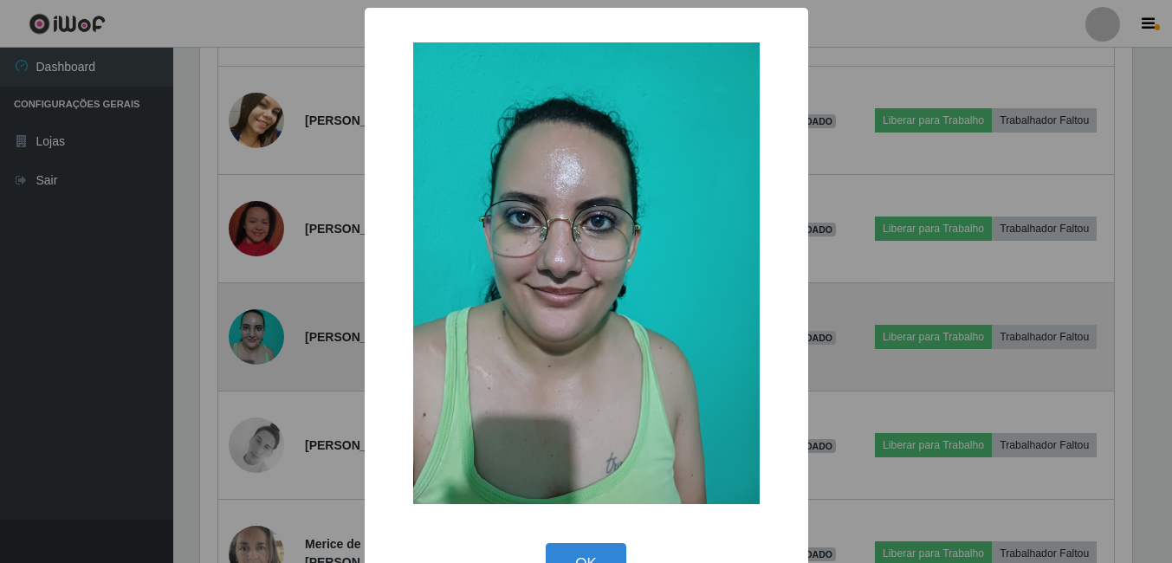
scroll to position [360, 937]
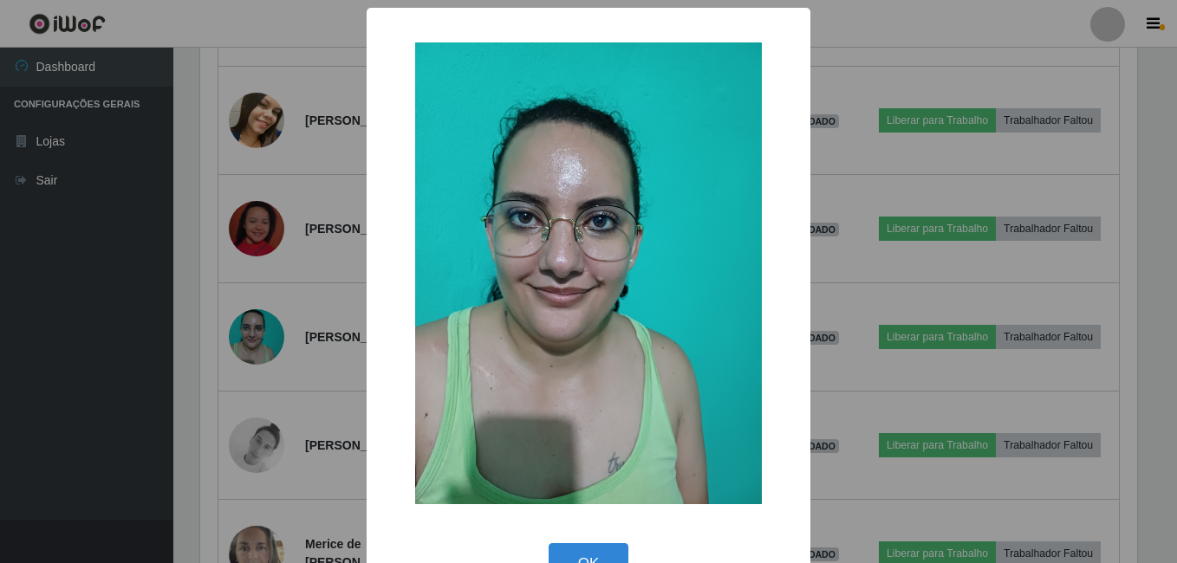
click at [194, 392] on div "× OK Cancel" at bounding box center [588, 281] width 1177 height 563
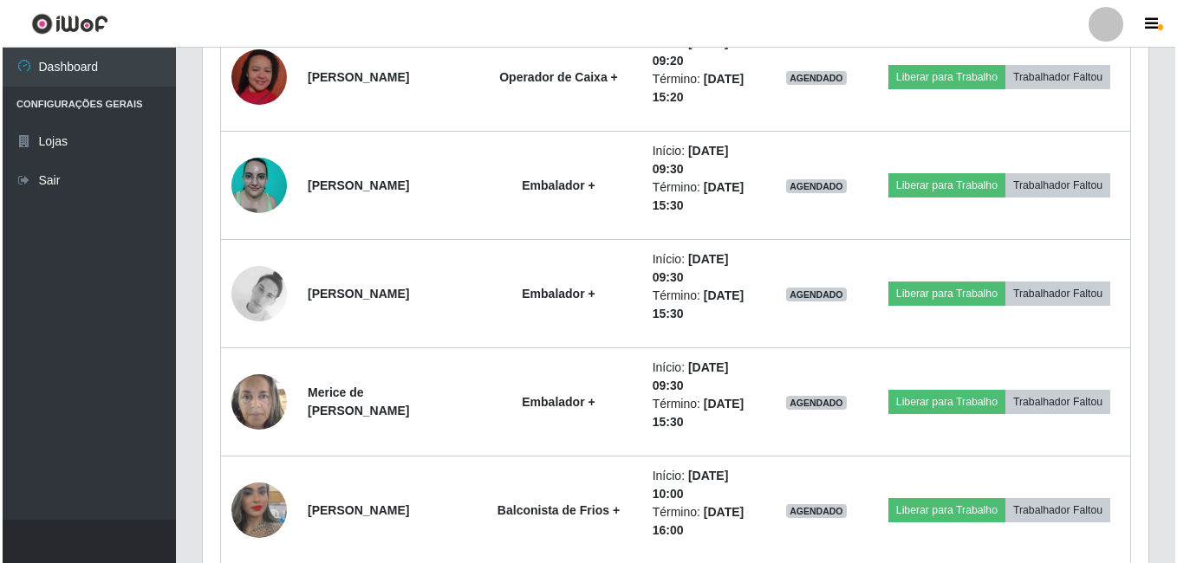
scroll to position [10398, 0]
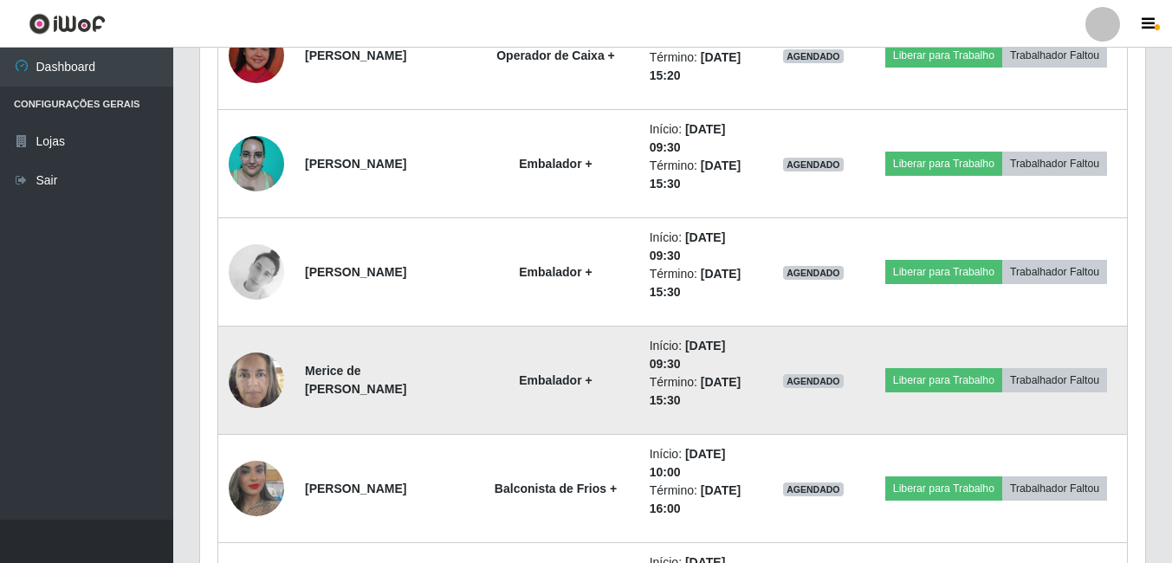
click at [225, 379] on td at bounding box center [256, 381] width 77 height 108
click at [244, 369] on img at bounding box center [256, 380] width 55 height 74
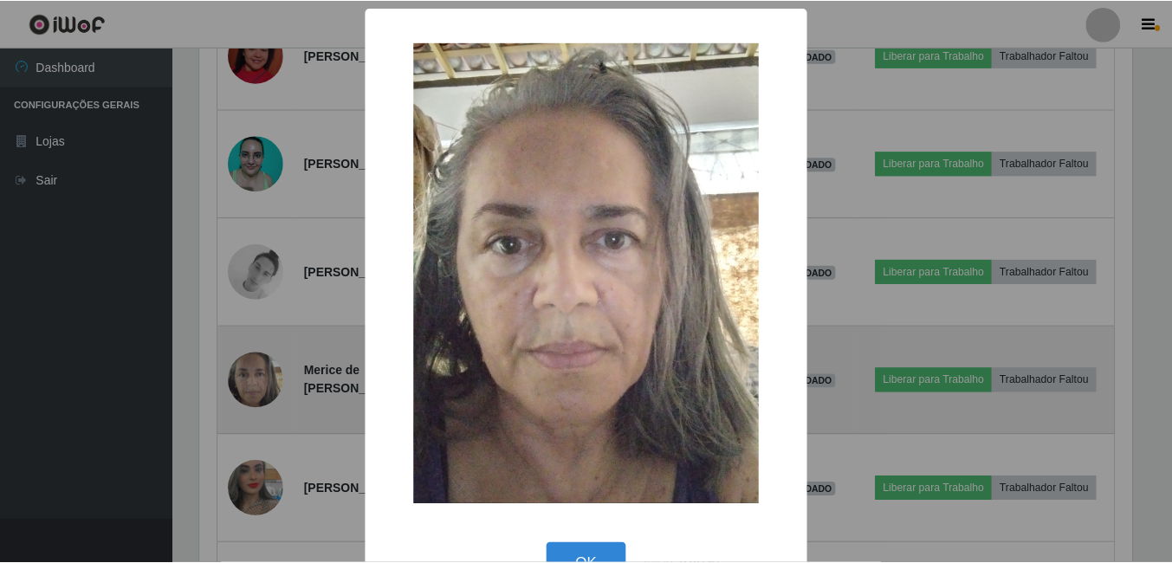
scroll to position [360, 937]
click at [244, 369] on div "× OK Cancel" at bounding box center [588, 281] width 1177 height 563
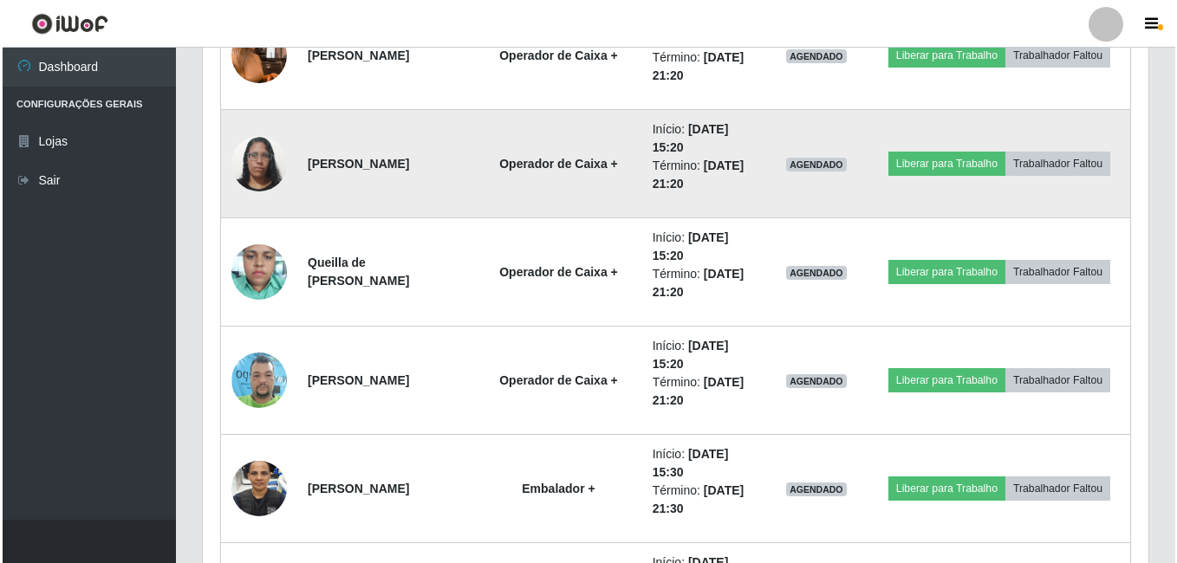
scroll to position [11784, 0]
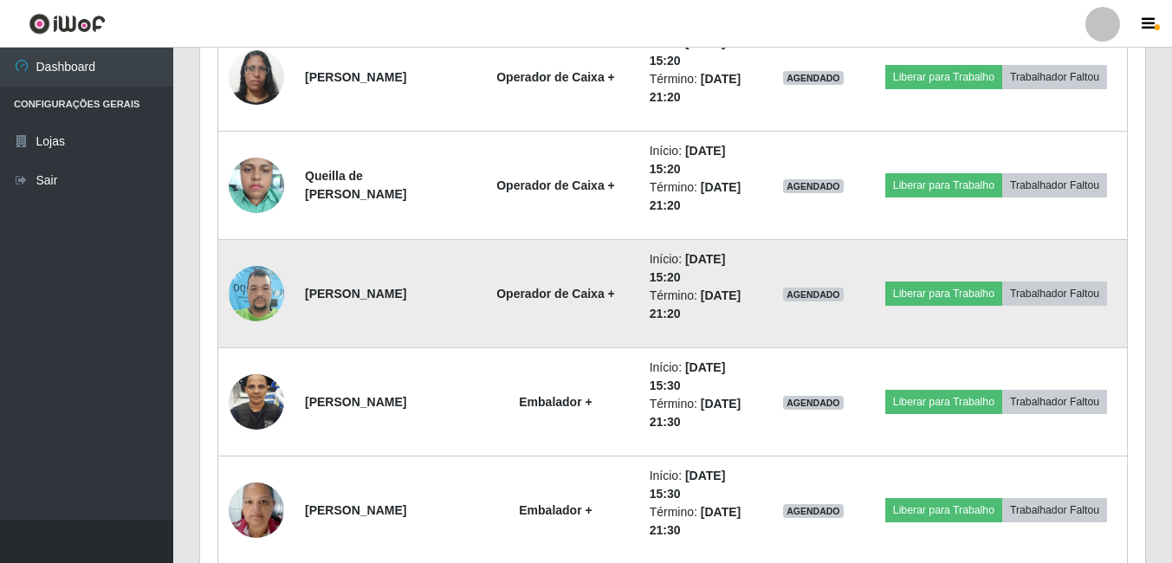
click at [243, 271] on img at bounding box center [256, 293] width 55 height 74
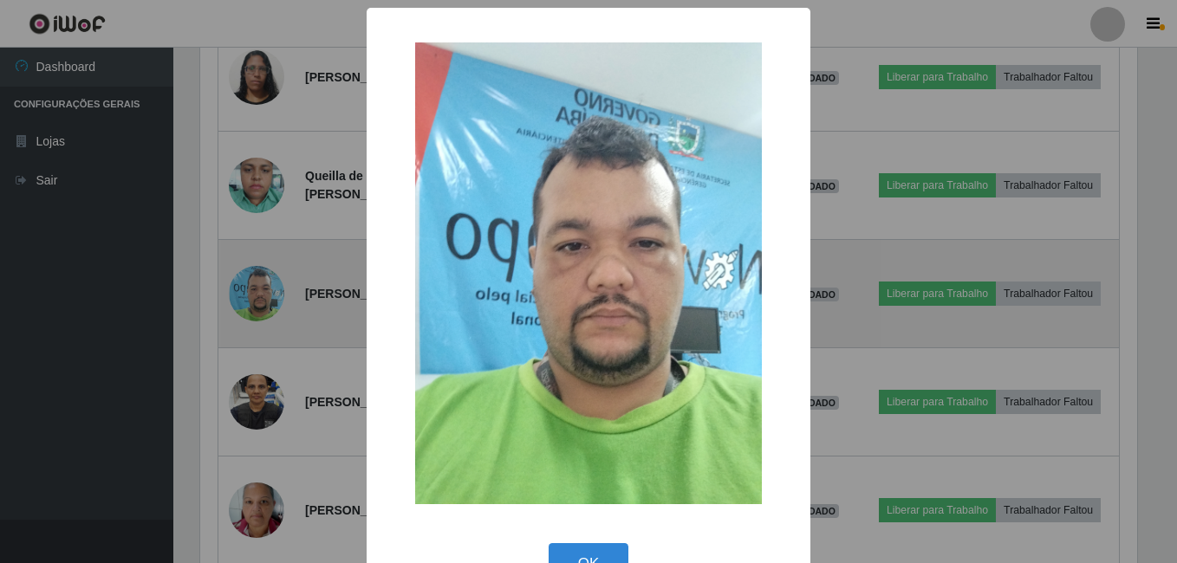
scroll to position [866109, 865532]
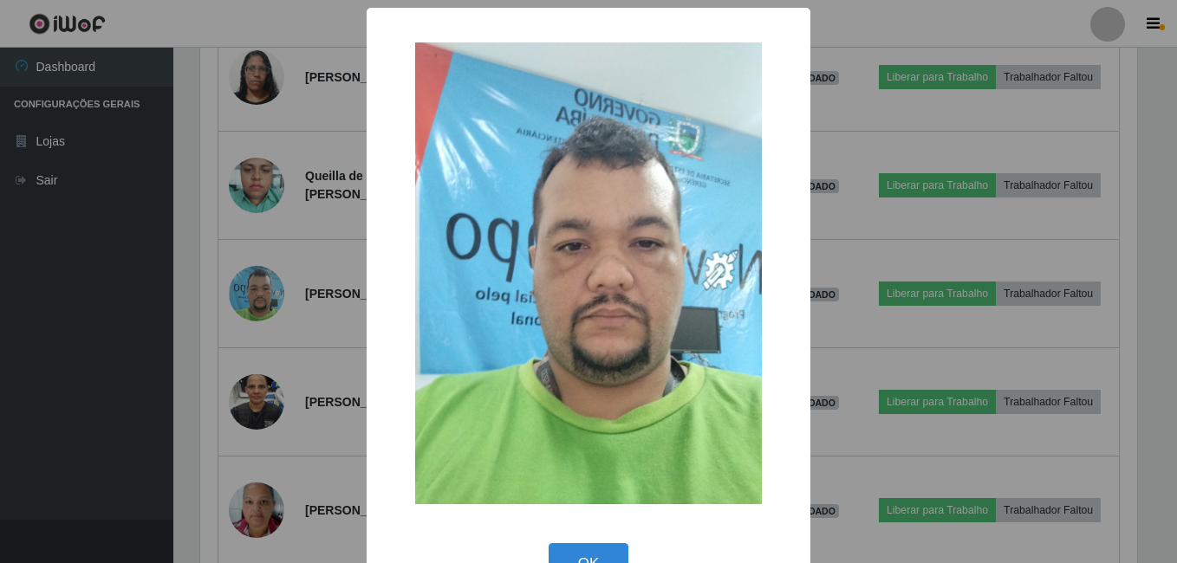
click at [208, 319] on div "× OK Cancel" at bounding box center [588, 281] width 1177 height 563
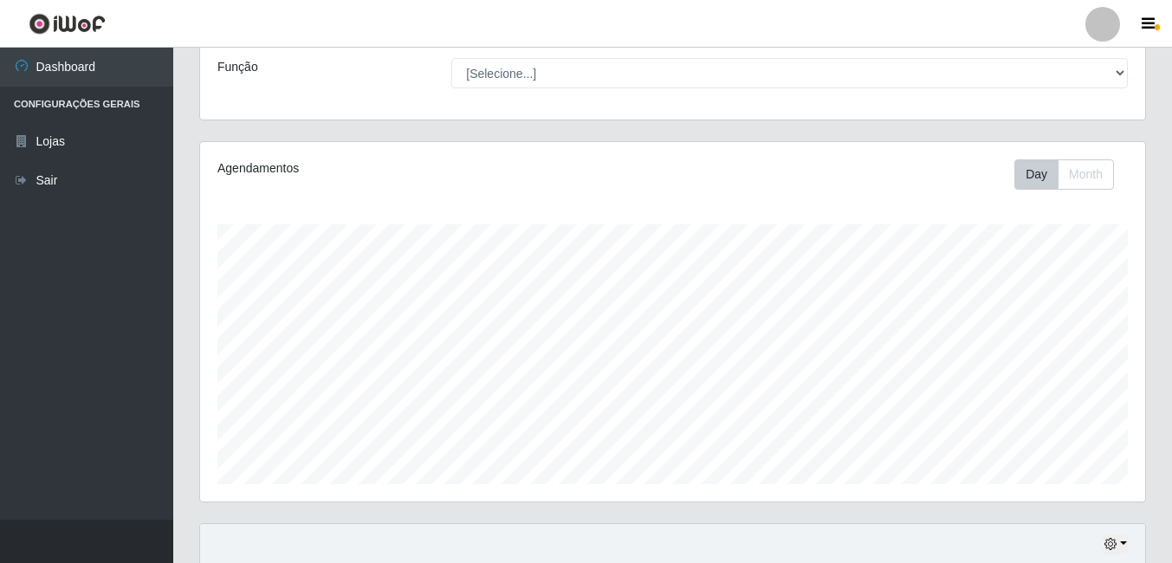
scroll to position [451, 0]
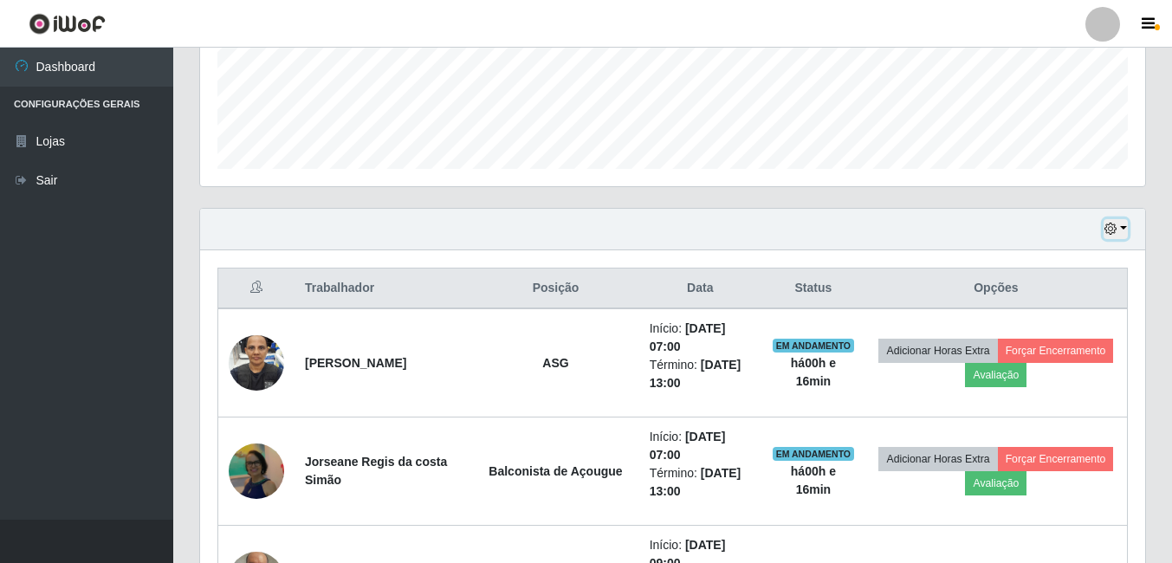
click at [1113, 221] on button "button" at bounding box center [1116, 229] width 24 height 20
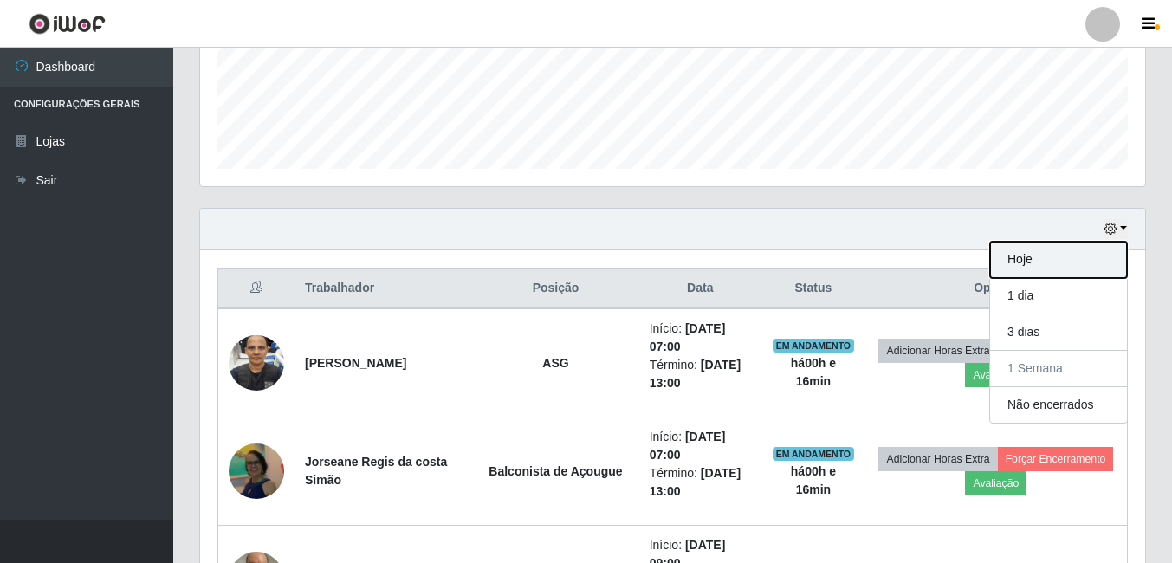
click at [1016, 274] on button "Hoje" at bounding box center [1058, 260] width 137 height 36
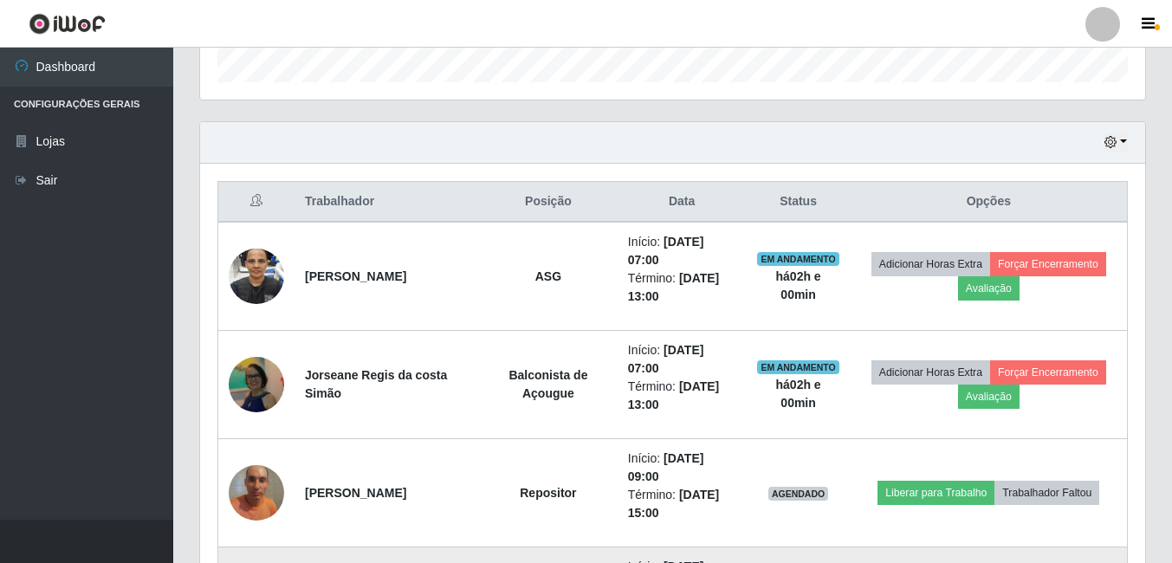
scroll to position [624, 0]
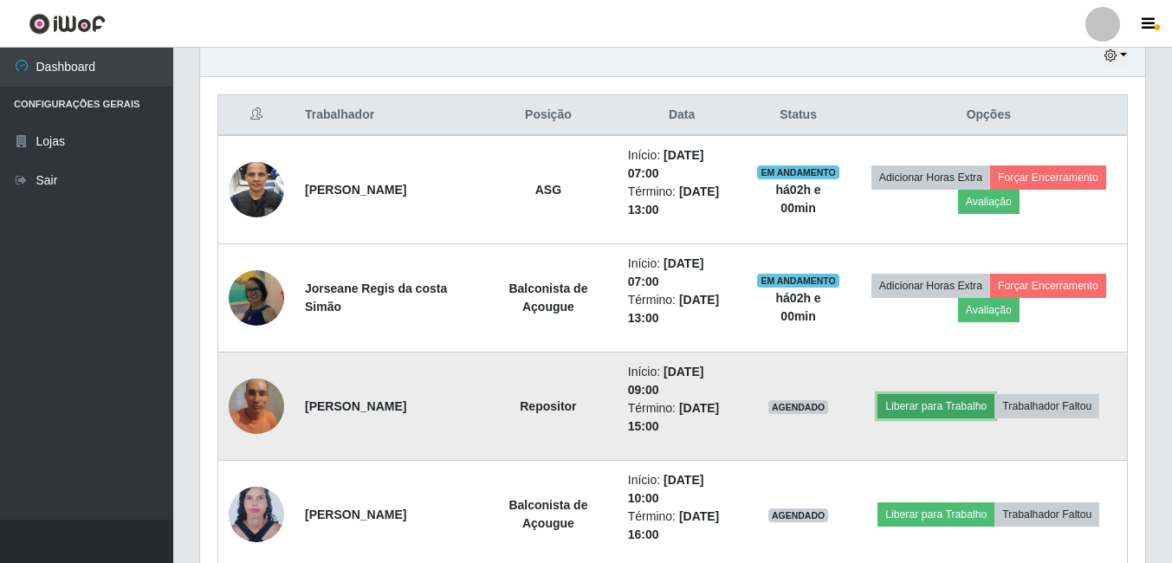
click at [929, 415] on button "Liberar para Trabalho" at bounding box center [936, 406] width 117 height 24
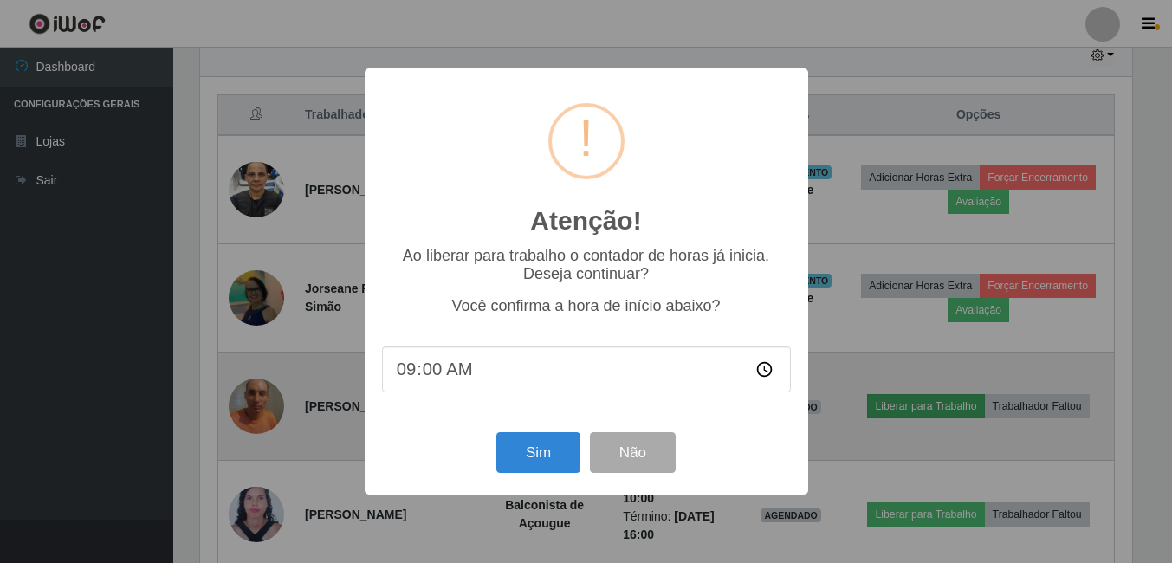
scroll to position [360, 937]
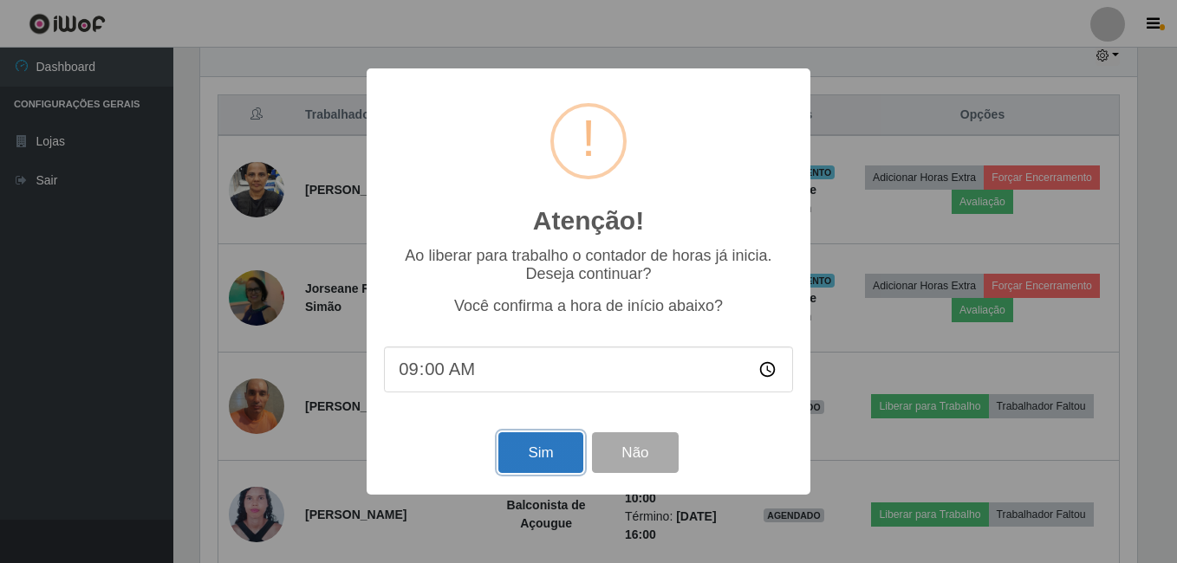
click at [559, 453] on button "Sim" at bounding box center [540, 452] width 84 height 41
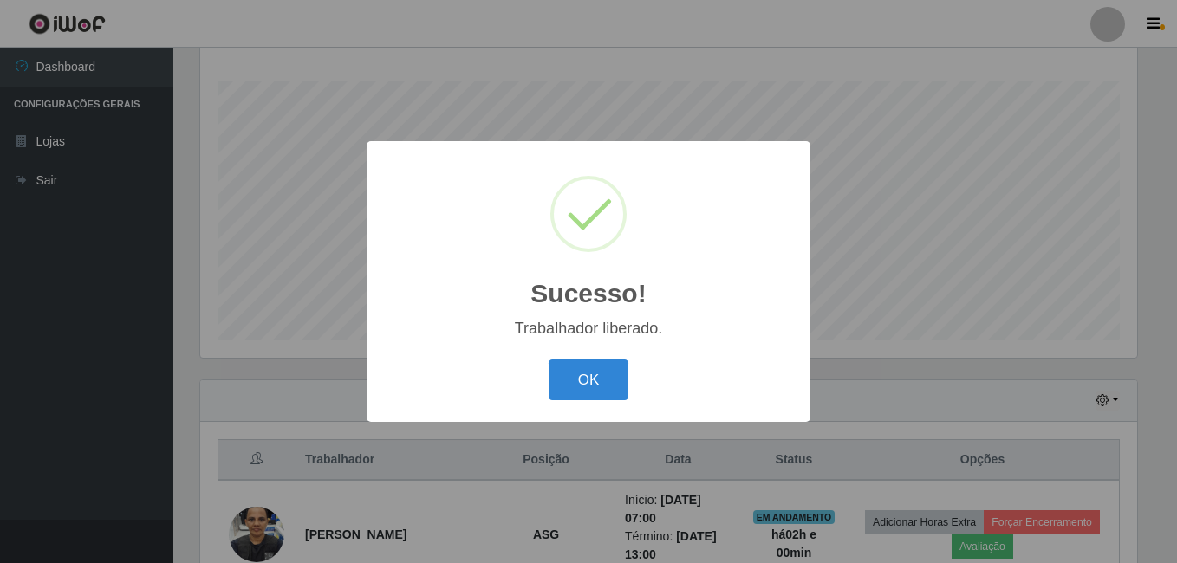
click at [548, 360] on button "OK" at bounding box center [588, 380] width 81 height 41
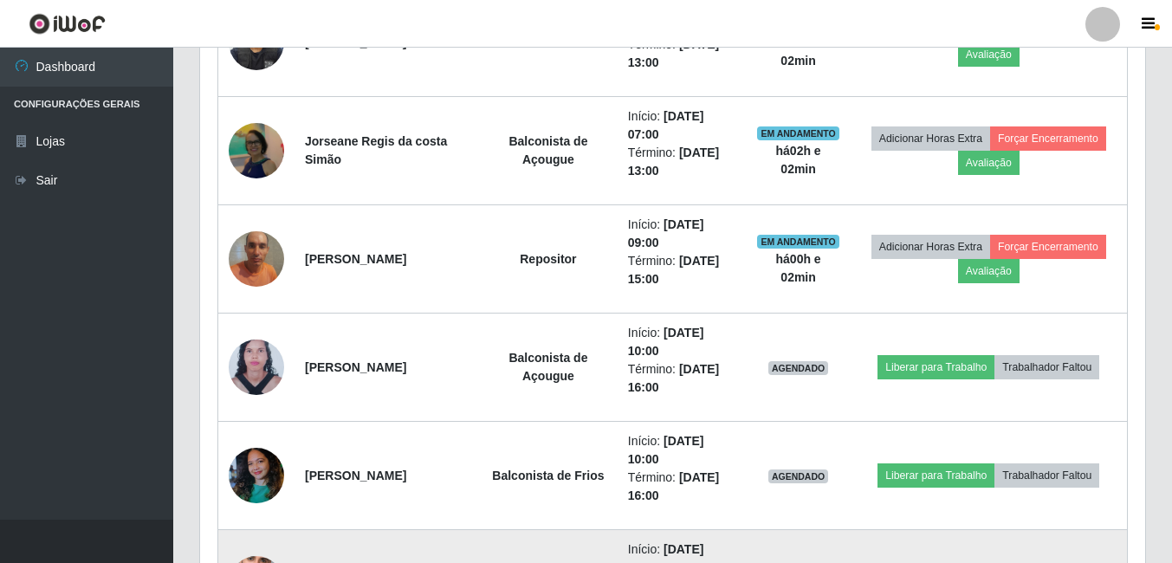
scroll to position [886, 0]
